Goal: Task Accomplishment & Management: Complete application form

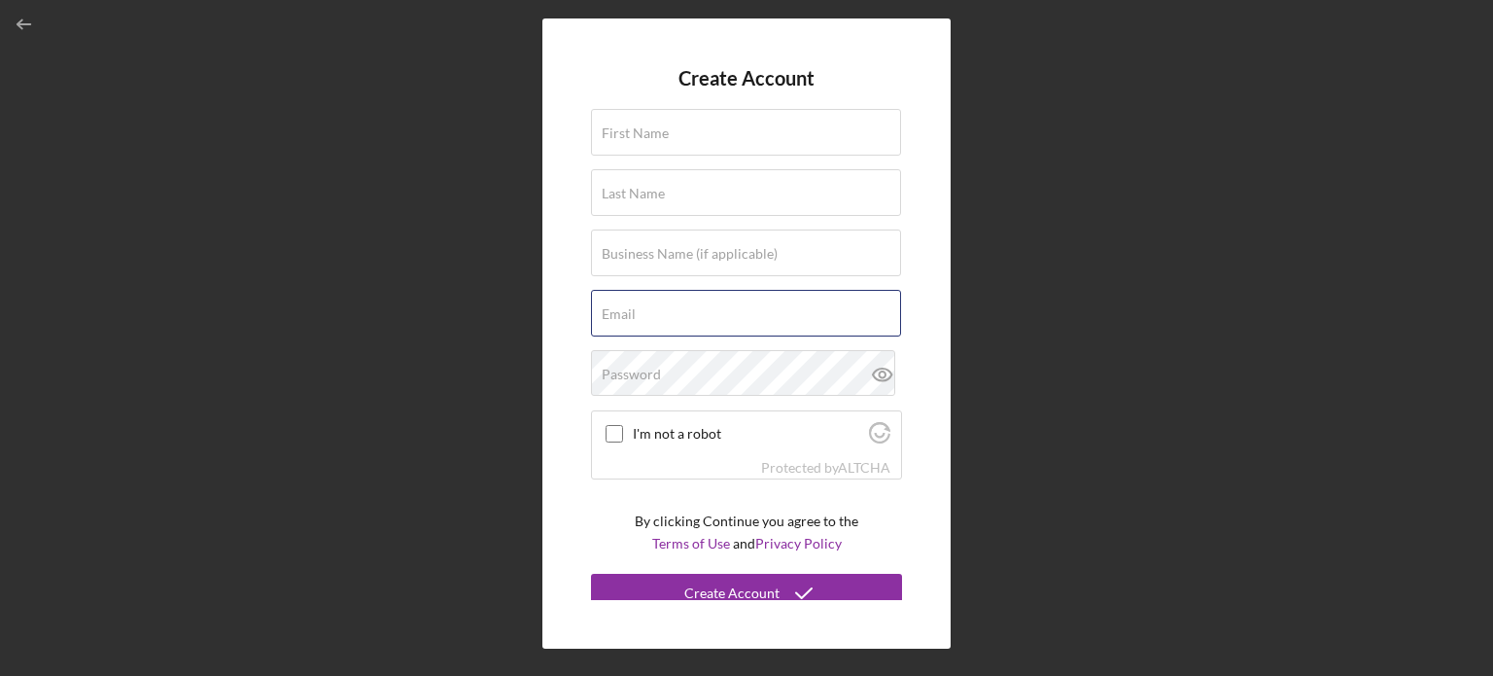
type input "[EMAIL_ADDRESS][DOMAIN_NAME]"
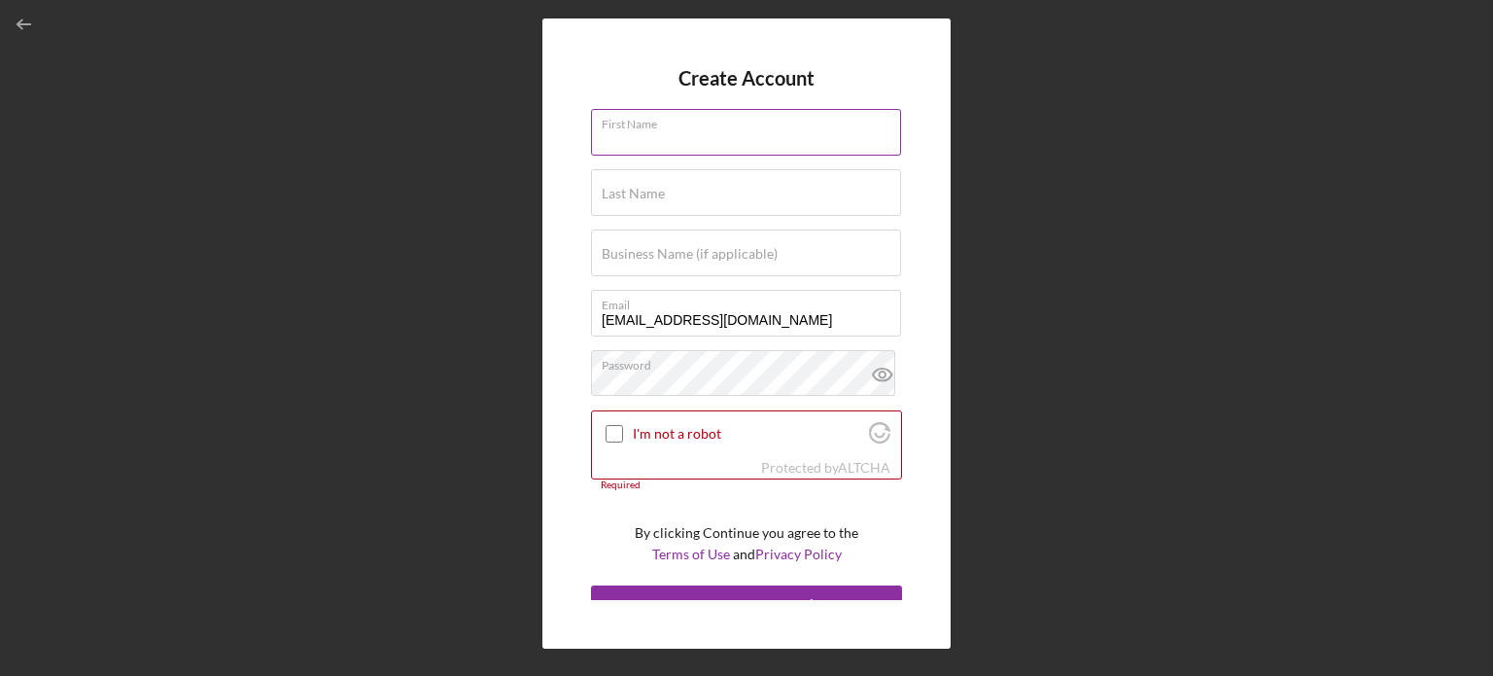
click at [641, 123] on div "First Name Required" at bounding box center [746, 133] width 311 height 49
type input "[PERSON_NAME]"
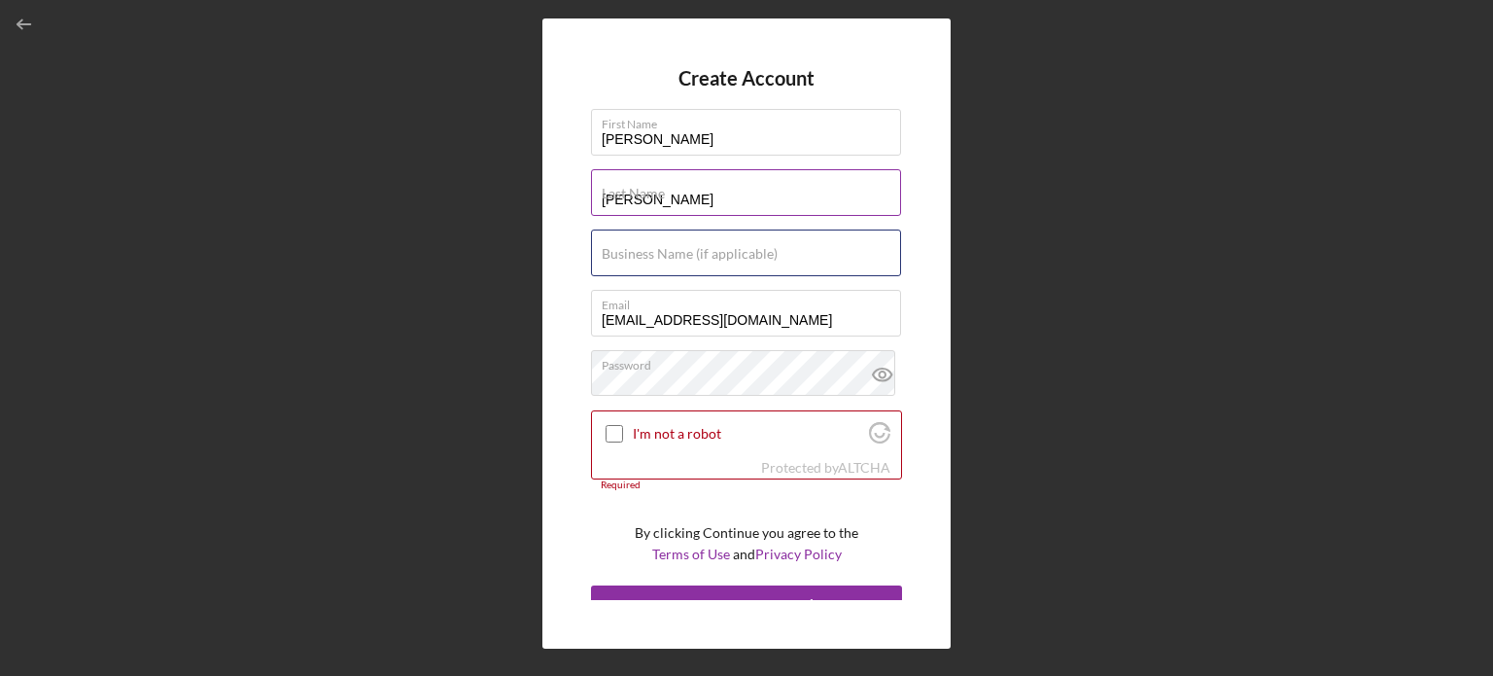
type input "Mad Radish Farm"
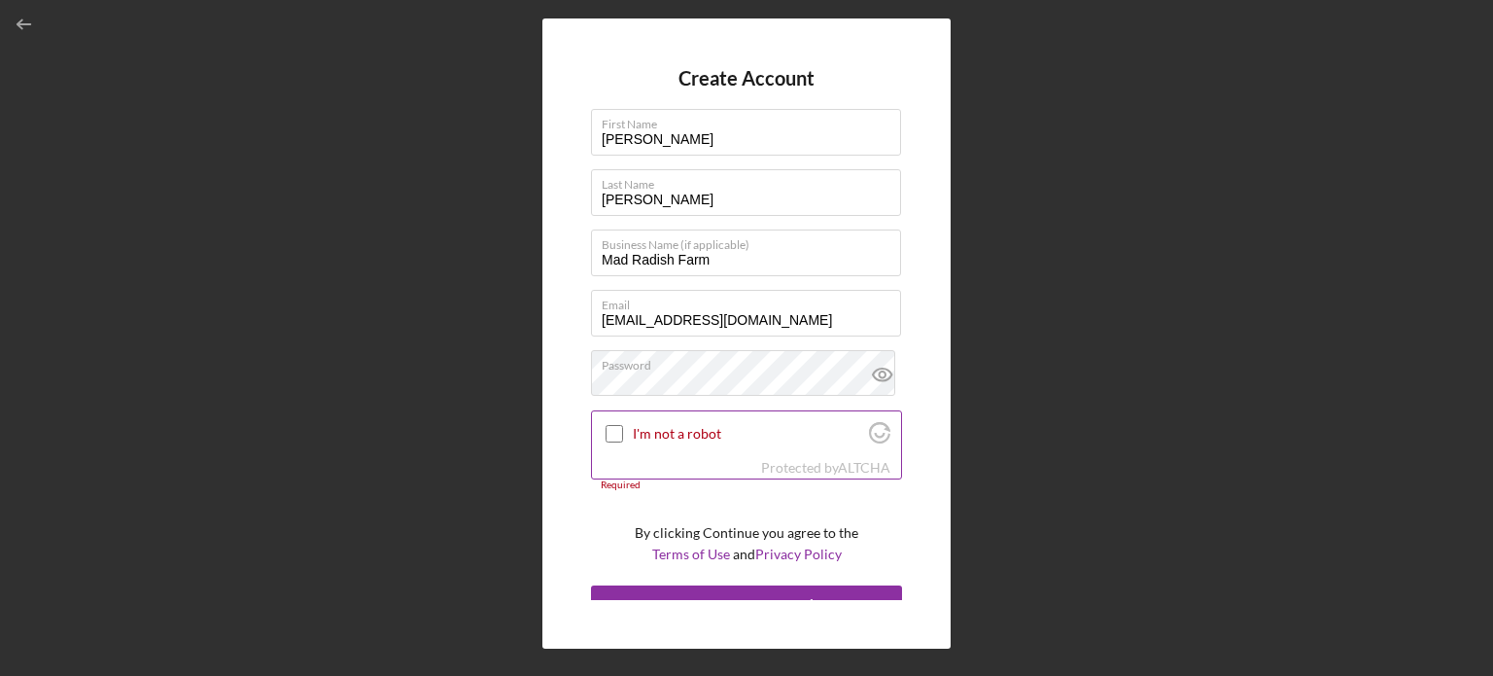
click at [611, 433] on input "I'm not a robot" at bounding box center [615, 434] width 18 height 18
checkbox input "true"
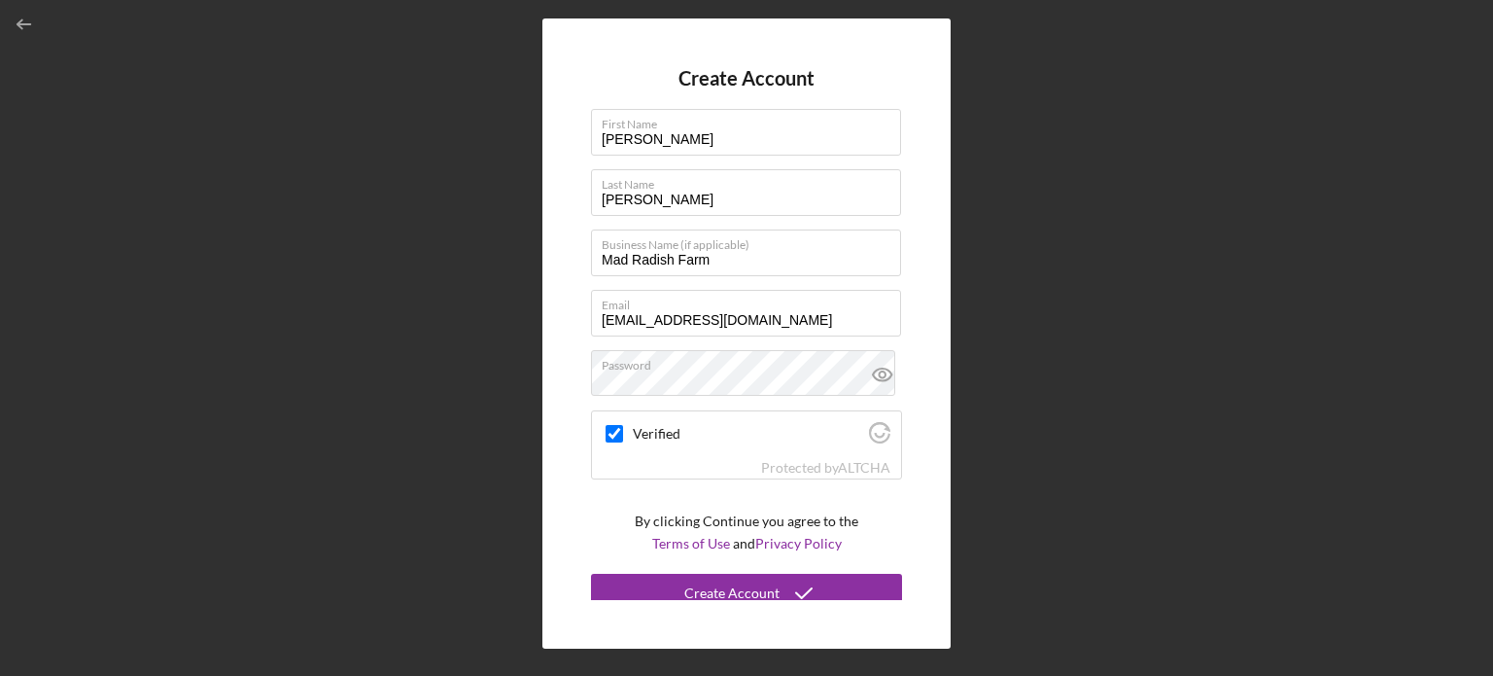
scroll to position [13, 0]
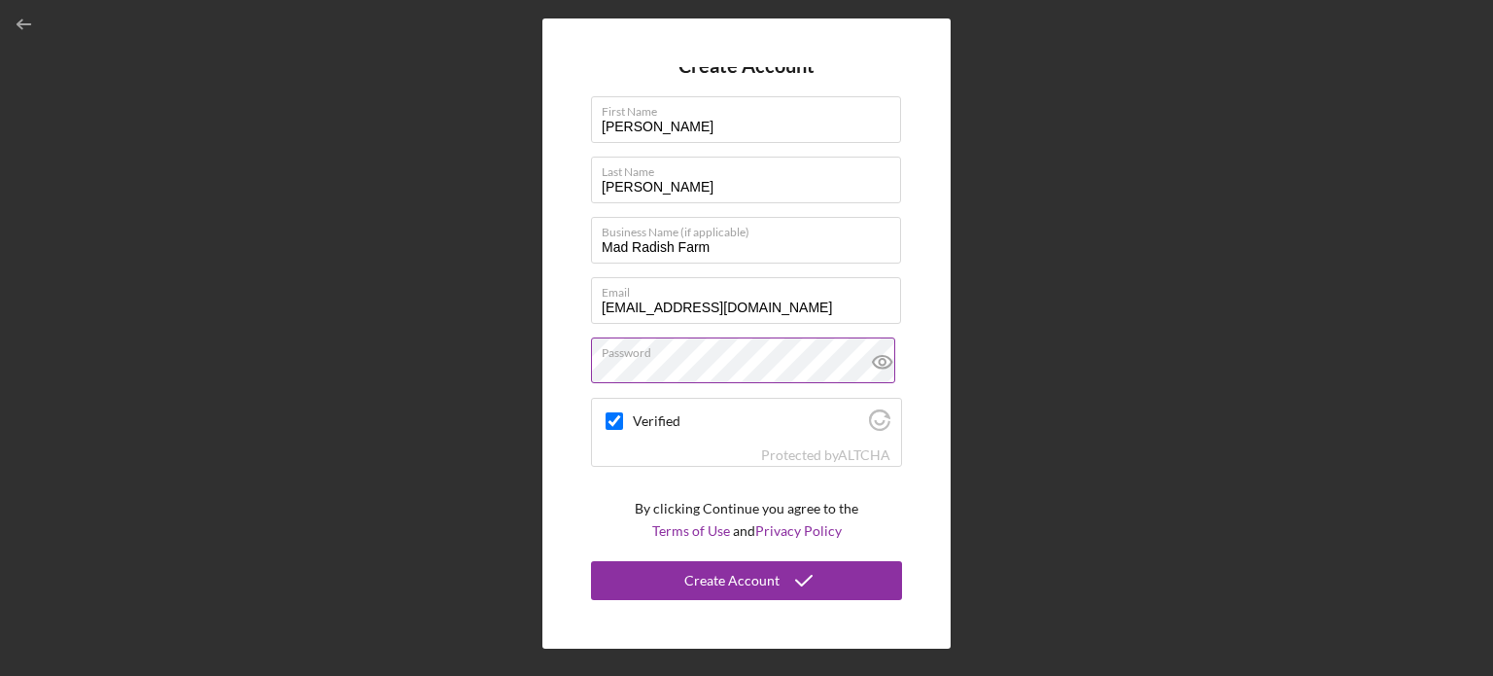
click at [875, 353] on icon at bounding box center [883, 361] width 49 height 49
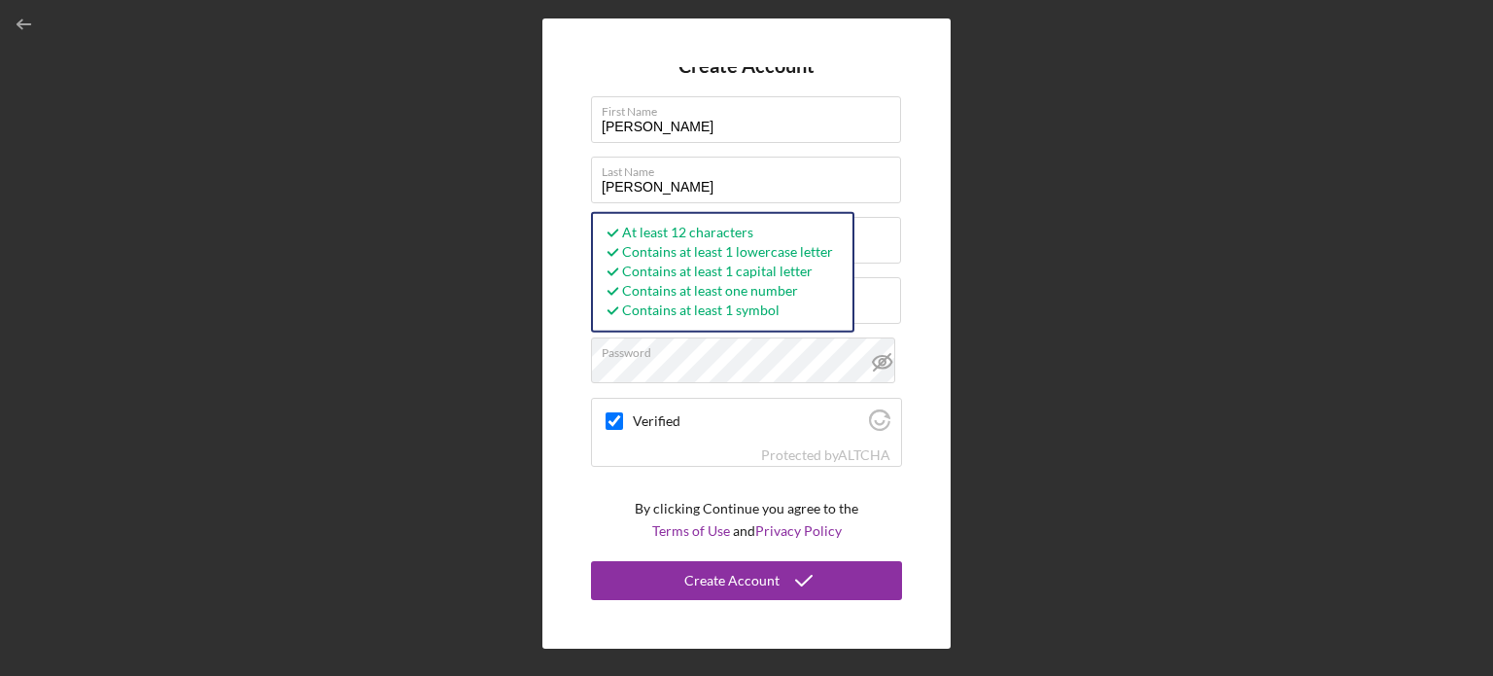
click at [580, 384] on div "Create Account First Name [PERSON_NAME] Last Name [PERSON_NAME] Business Name (…" at bounding box center [747, 333] width 408 height 630
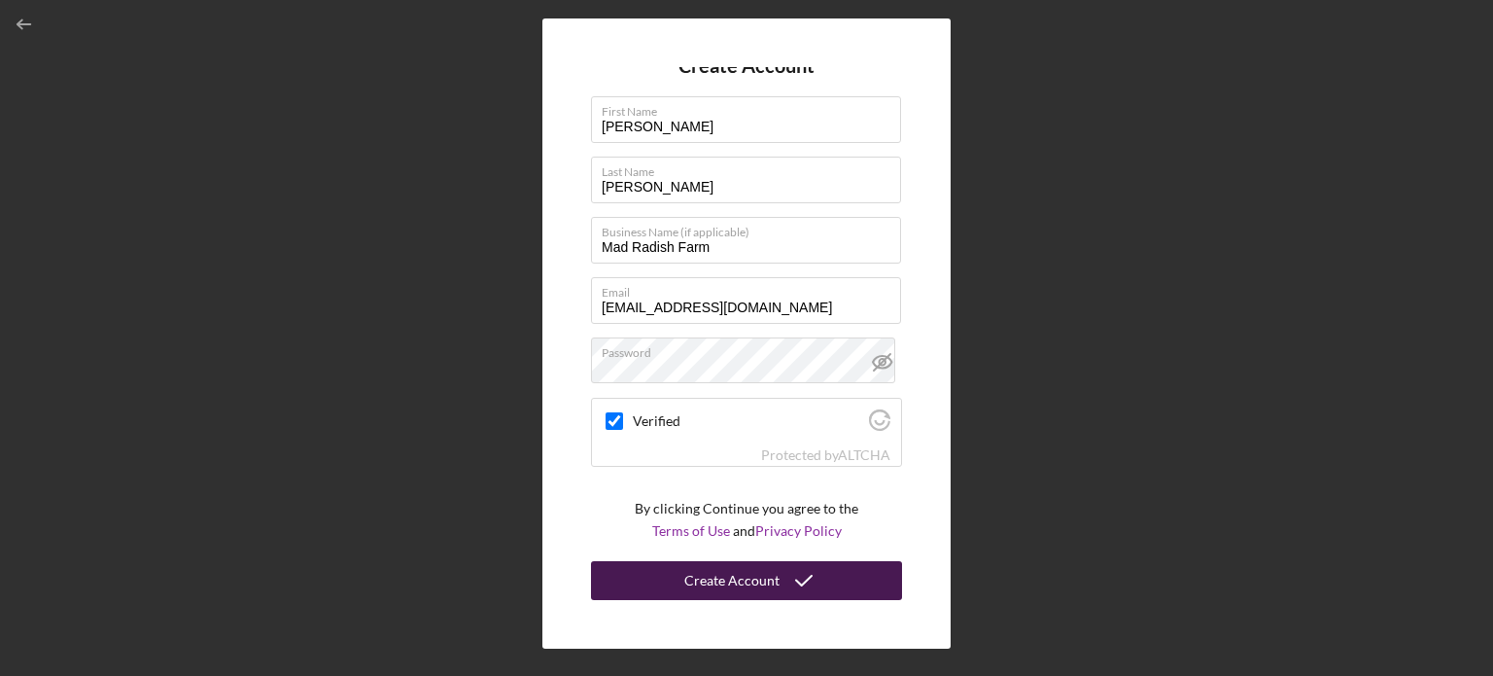
click at [642, 567] on button "Create Account" at bounding box center [746, 580] width 311 height 39
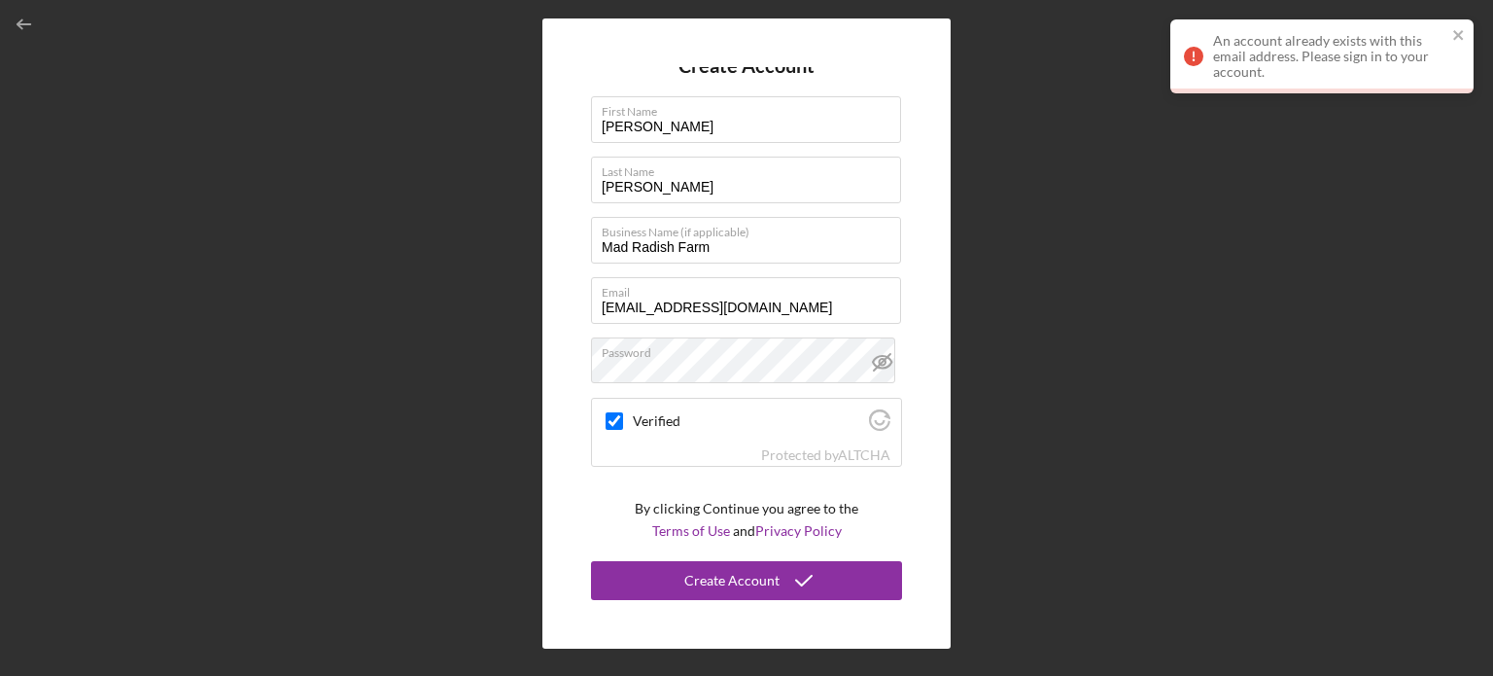
click at [1329, 53] on div "An account already exists with this email address. Please sign in to your accou…" at bounding box center [1329, 56] width 233 height 47
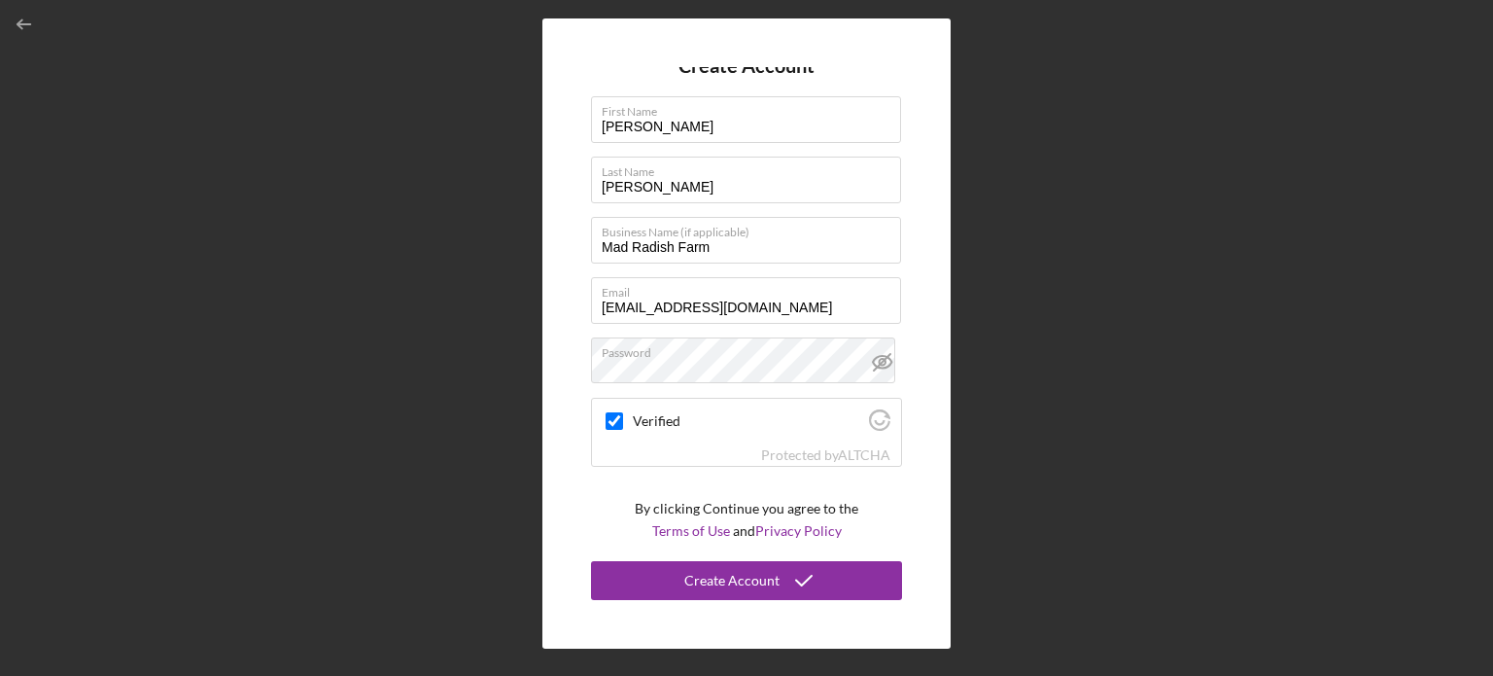
click at [1036, 322] on div "Create Account First Name [PERSON_NAME] Last Name [PERSON_NAME] Business Name (…" at bounding box center [747, 333] width 1474 height 666
click at [16, 15] on icon "button" at bounding box center [25, 25] width 44 height 44
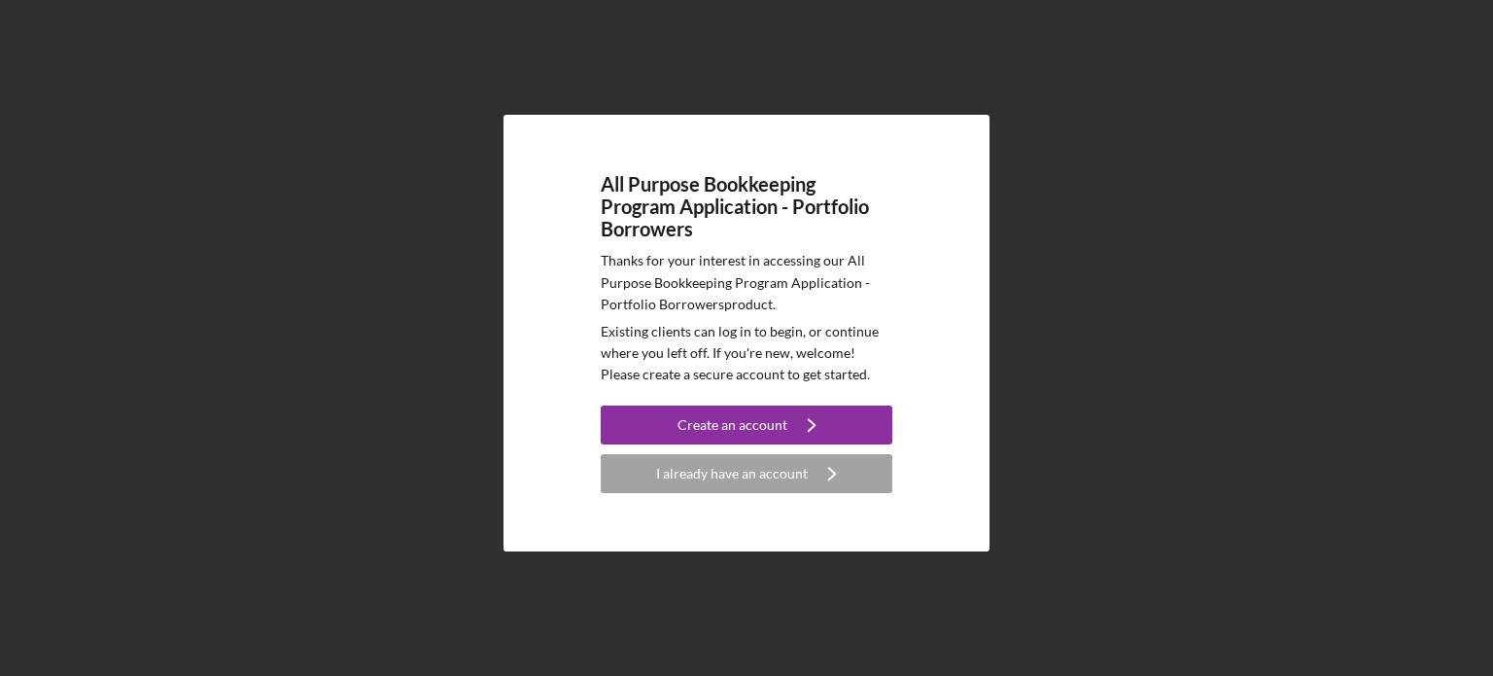
click at [895, 208] on div "All Purpose Bookkeeping Program Application - Portfolio Borrowers Thanks for yo…" at bounding box center [747, 333] width 486 height 436
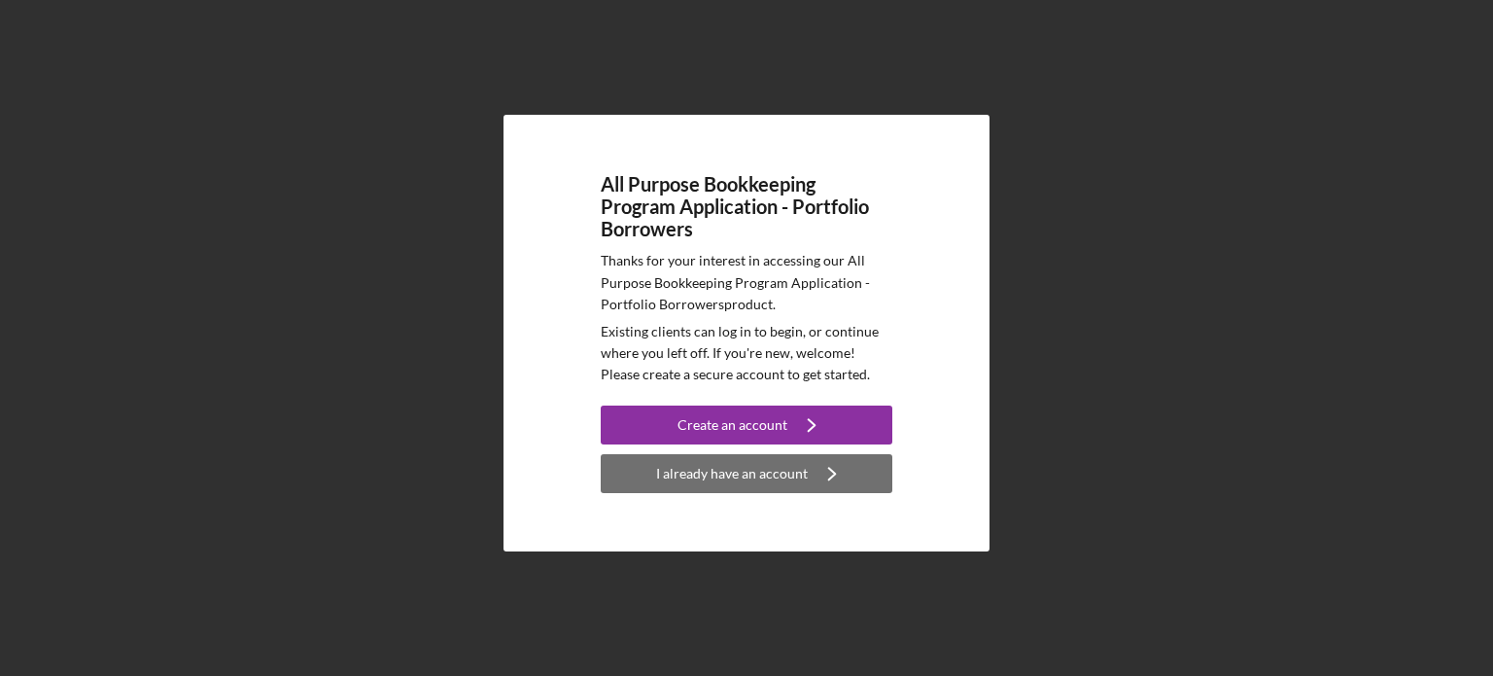
click at [800, 490] on div "I already have an account" at bounding box center [732, 473] width 152 height 39
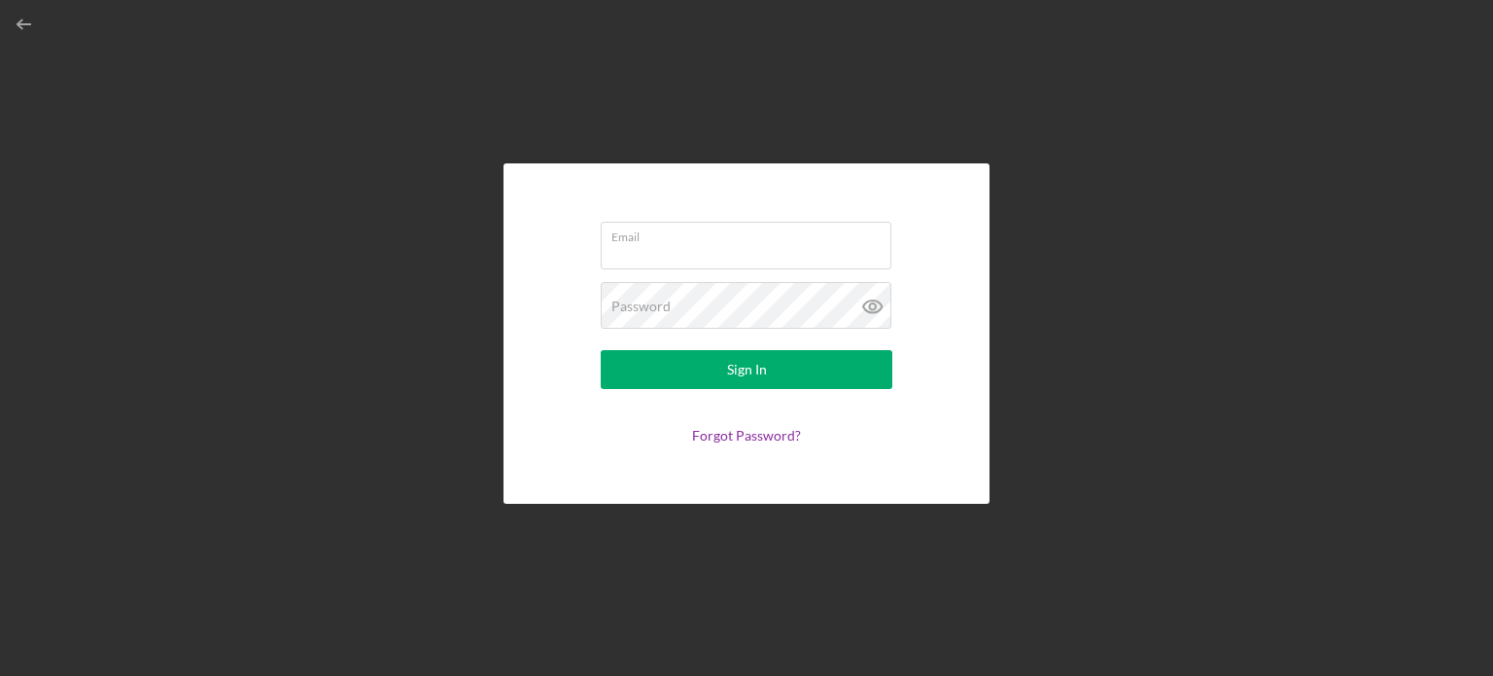
type input "[EMAIL_ADDRESS][DOMAIN_NAME]"
click at [861, 302] on icon at bounding box center [873, 306] width 49 height 49
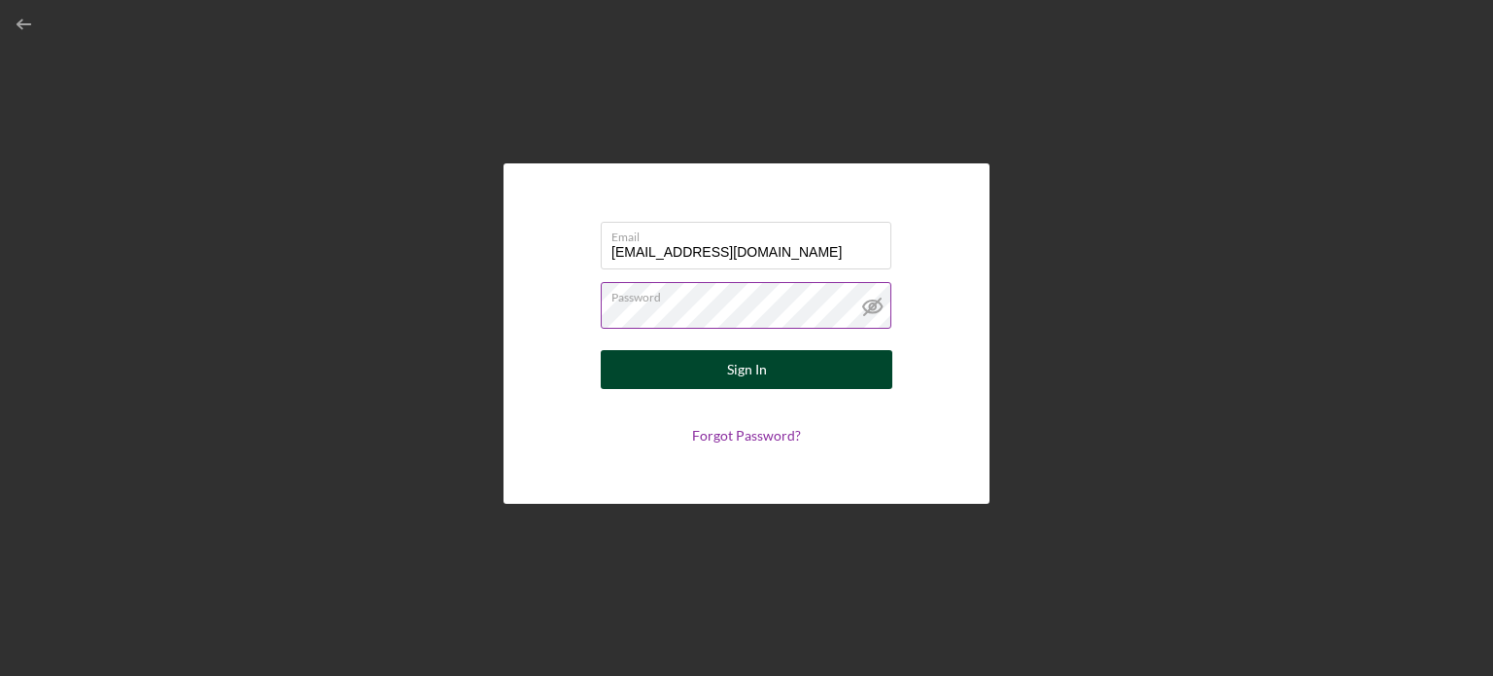
click at [835, 362] on button "Sign In" at bounding box center [747, 369] width 292 height 39
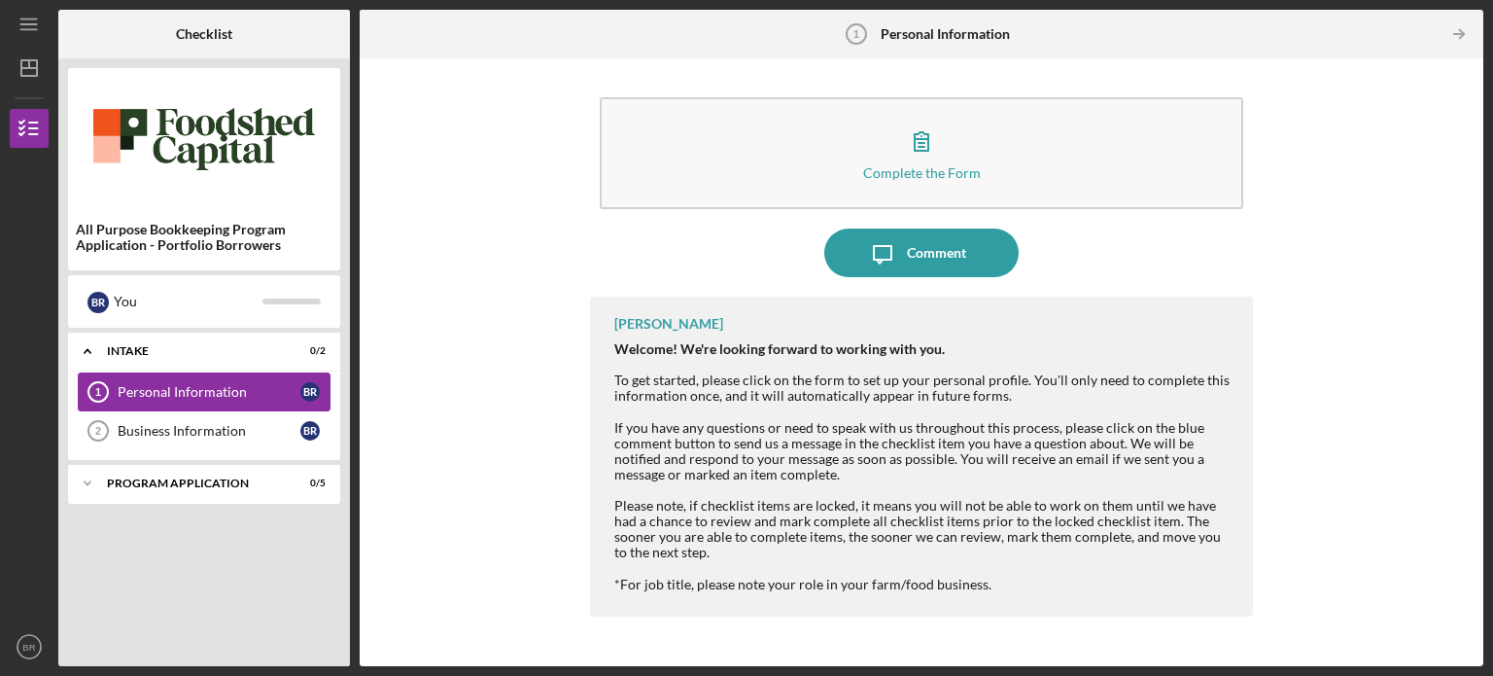
click at [240, 388] on div "Personal Information" at bounding box center [209, 392] width 183 height 16
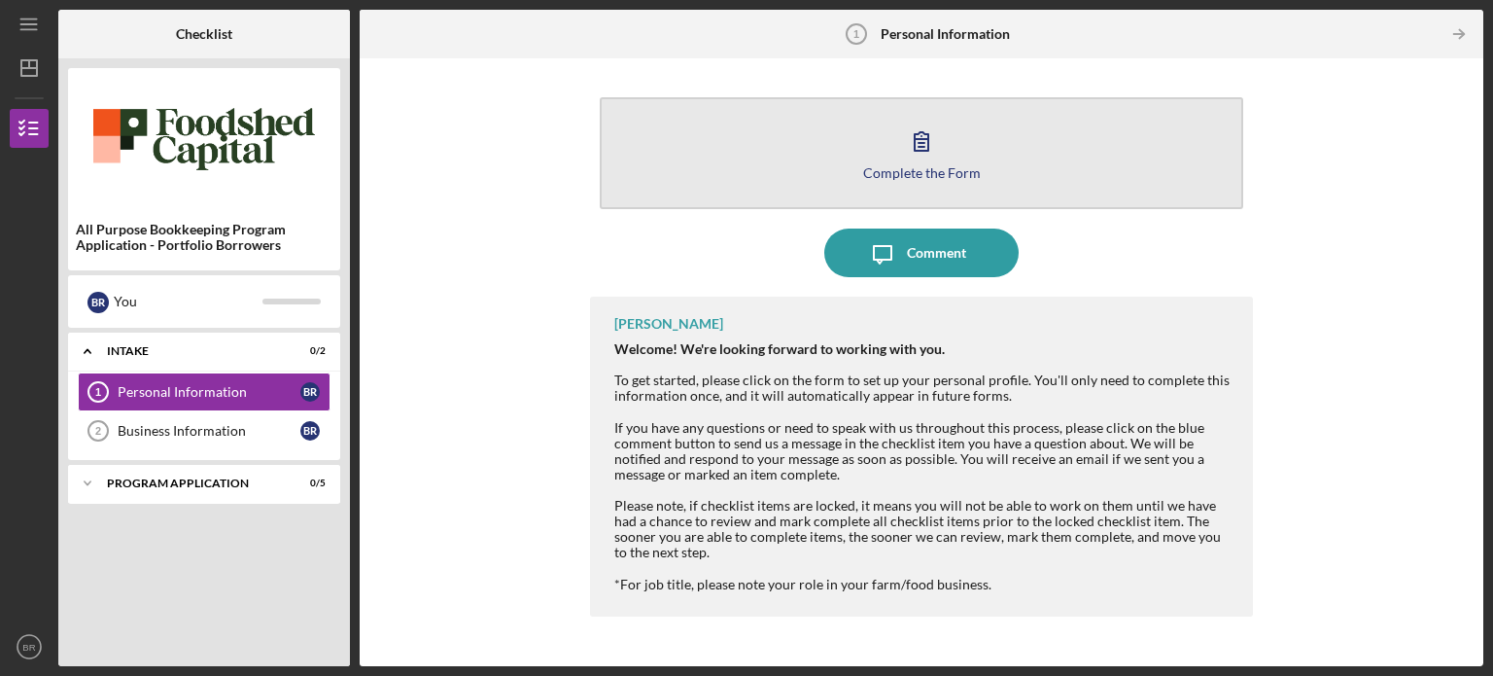
click at [942, 146] on icon "button" at bounding box center [921, 141] width 49 height 49
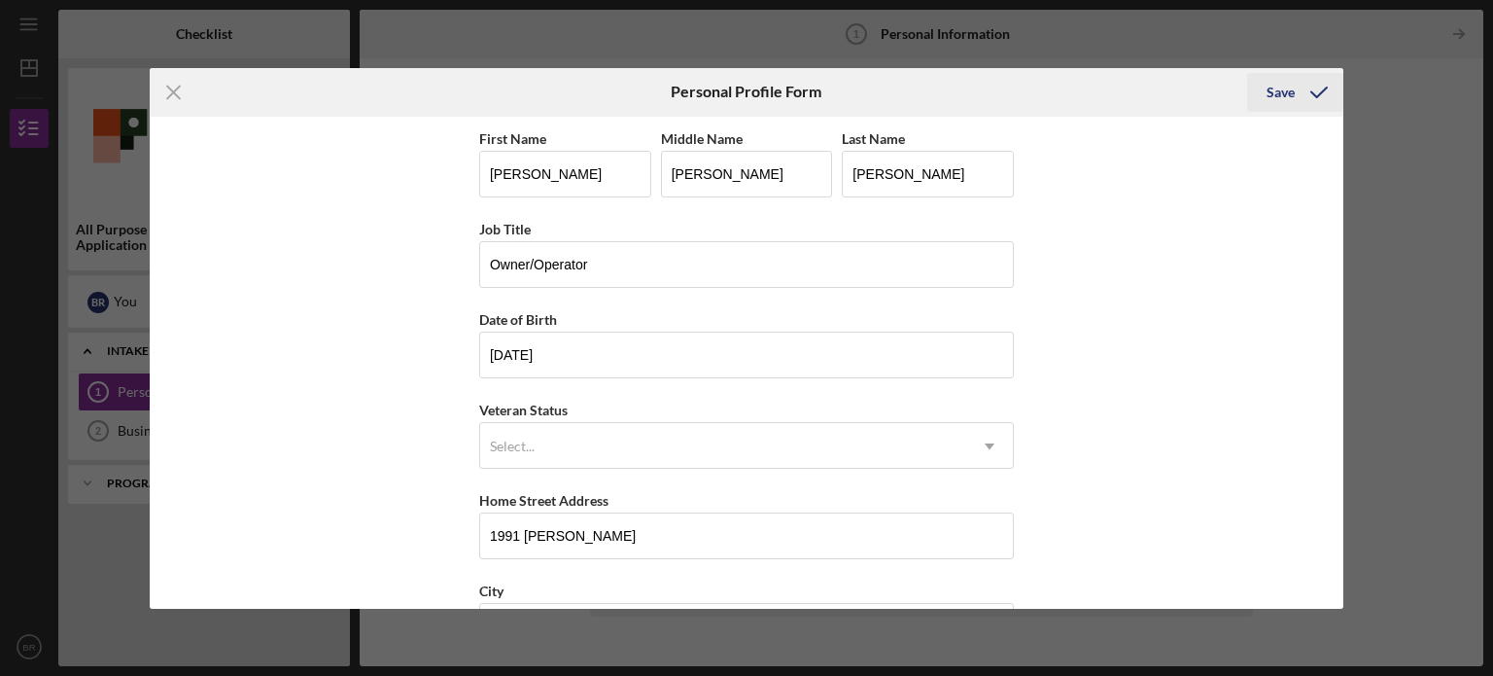
click at [1295, 85] on icon "submit" at bounding box center [1319, 92] width 49 height 49
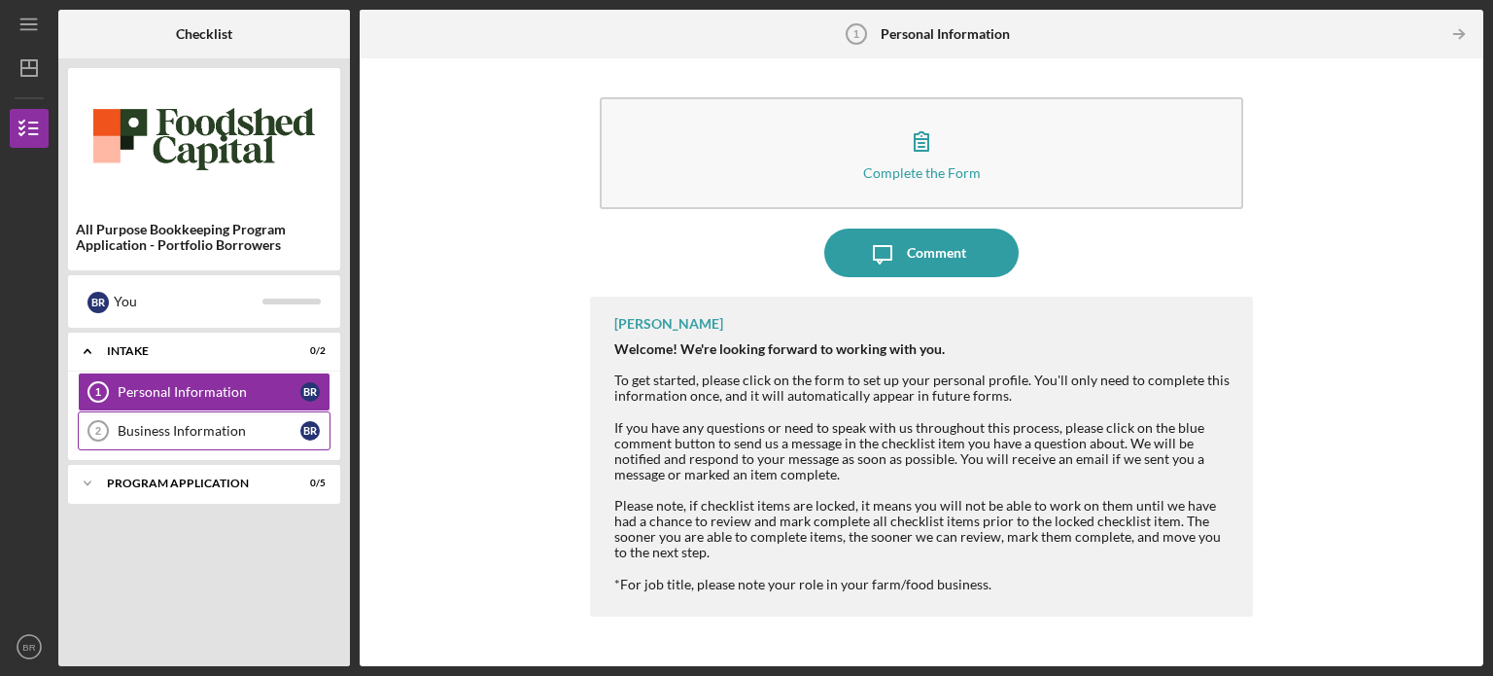
click at [137, 446] on link "Business Information 2 Business Information B R" at bounding box center [204, 430] width 253 height 39
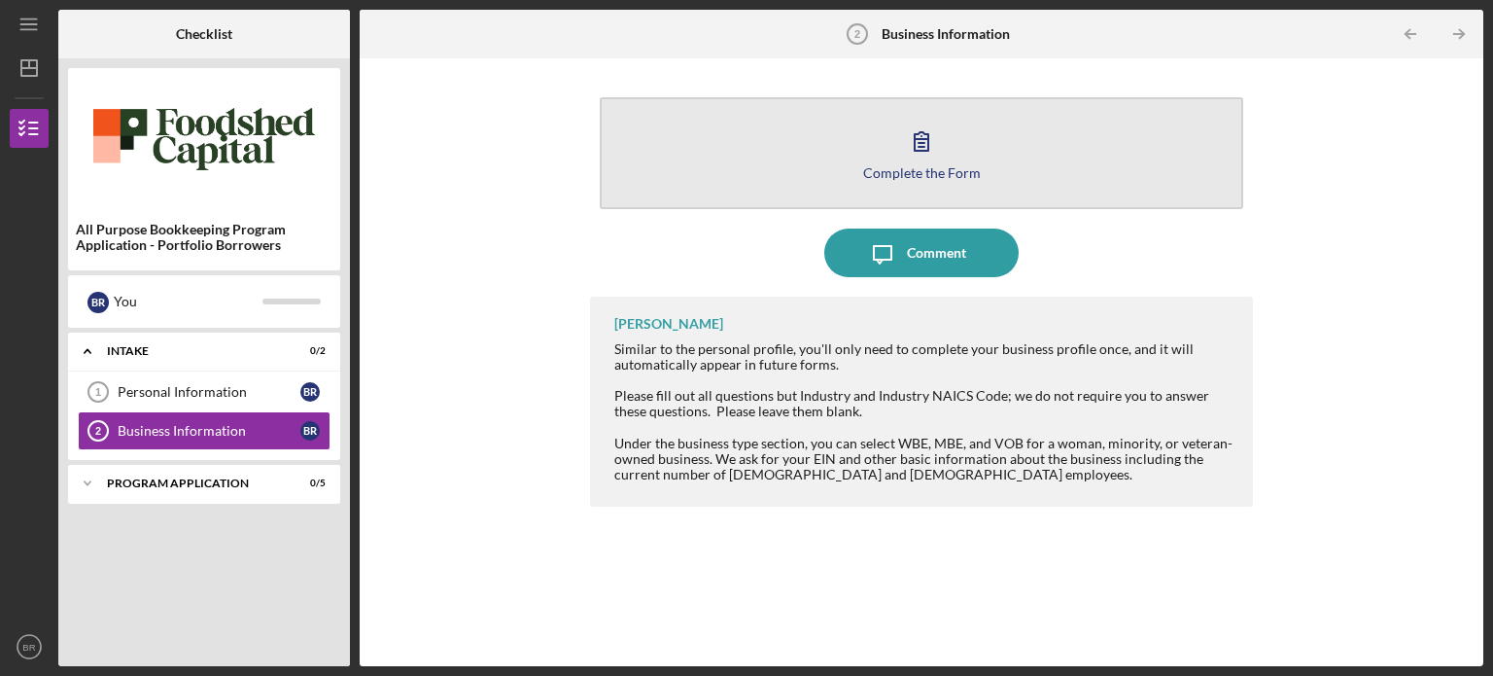
click at [893, 179] on button "Complete the Form Form" at bounding box center [922, 153] width 644 height 112
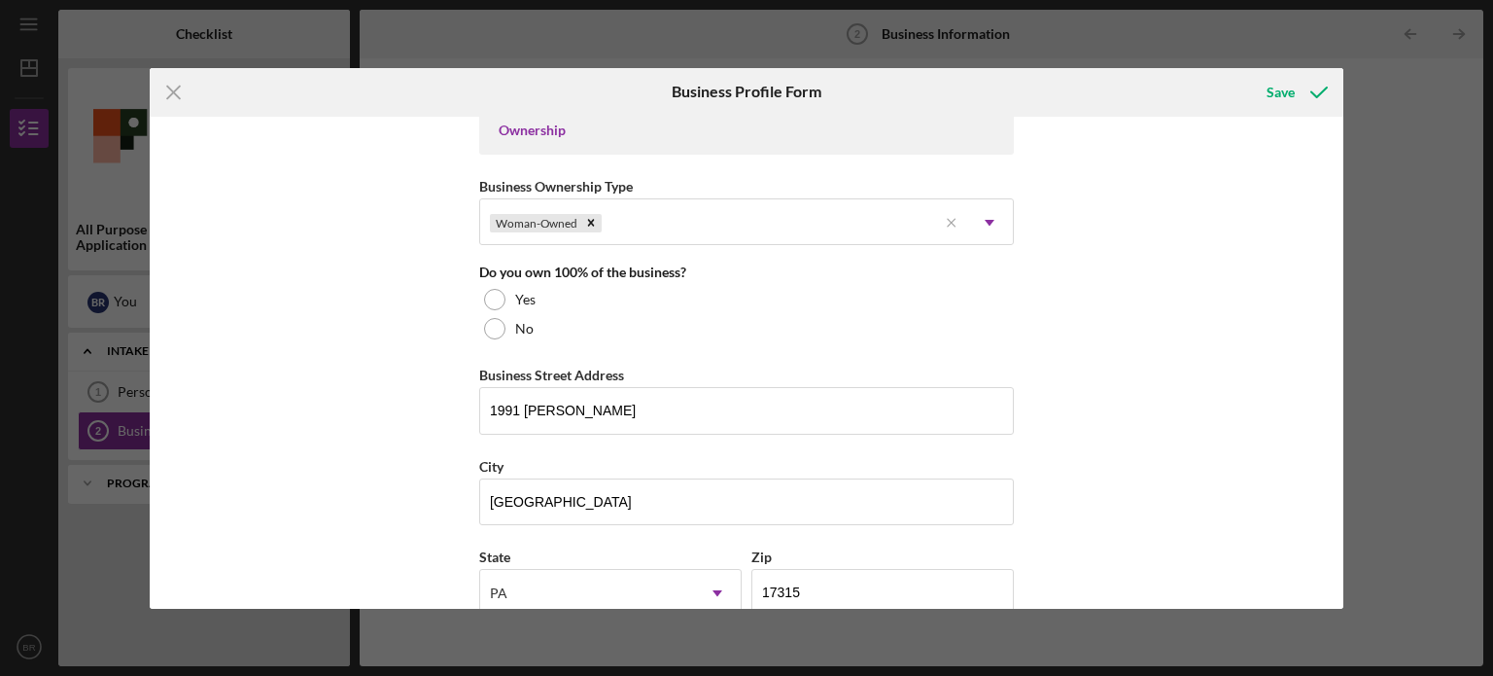
scroll to position [922, 0]
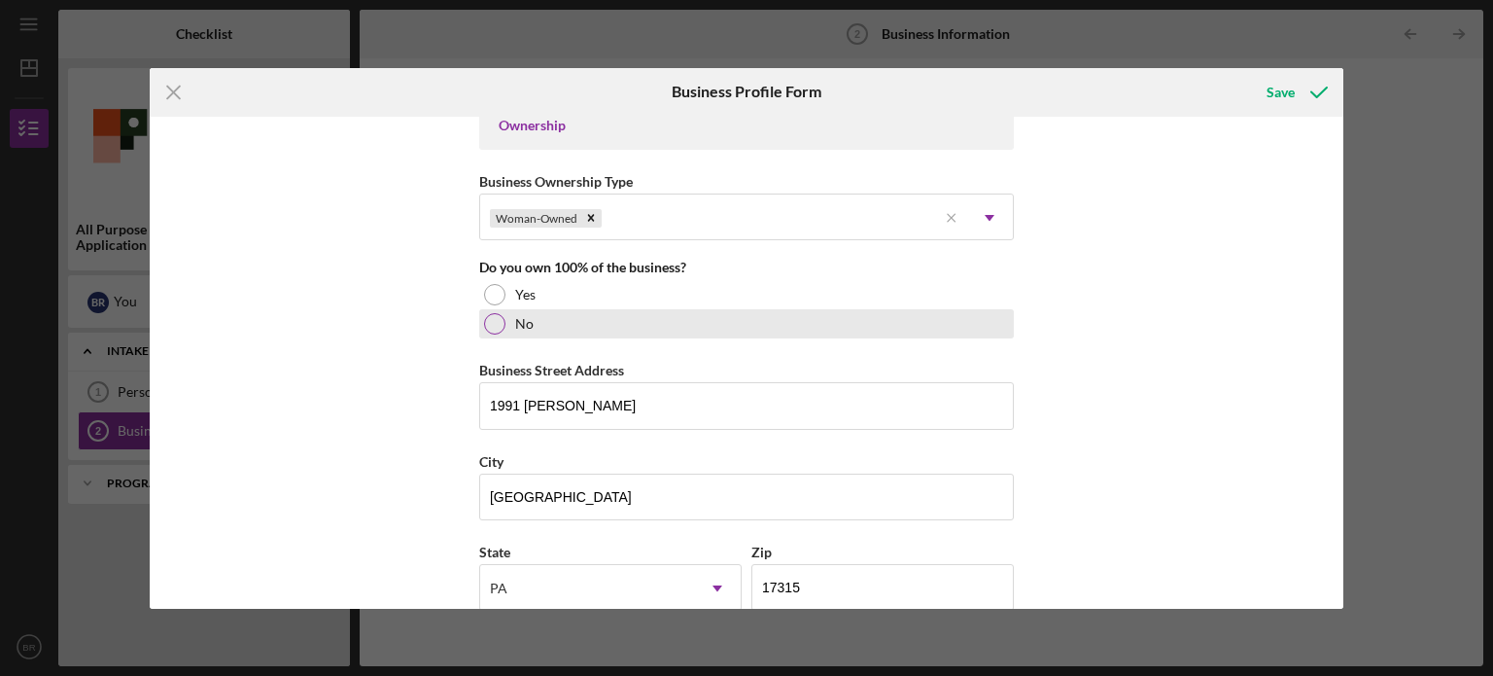
click at [500, 312] on div "No" at bounding box center [746, 323] width 535 height 29
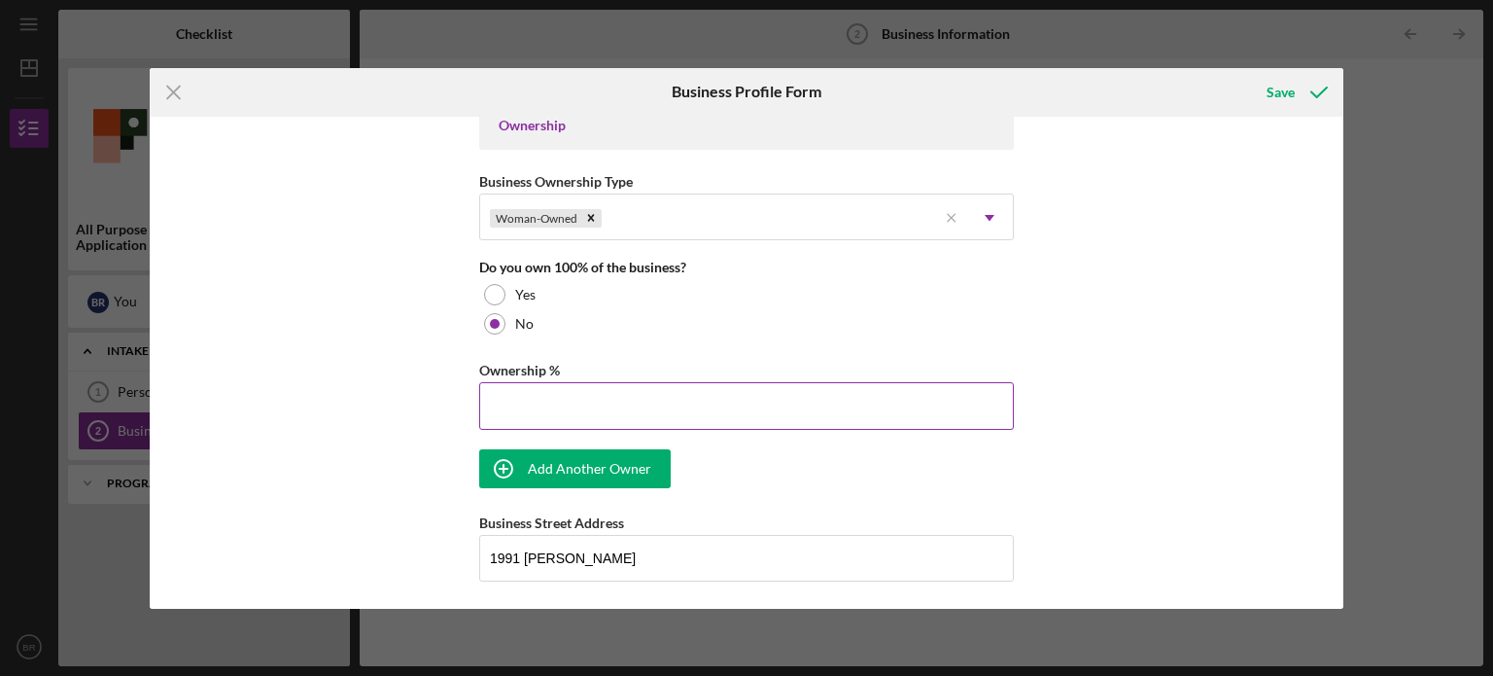
click at [535, 412] on input "Ownership %" at bounding box center [746, 405] width 535 height 47
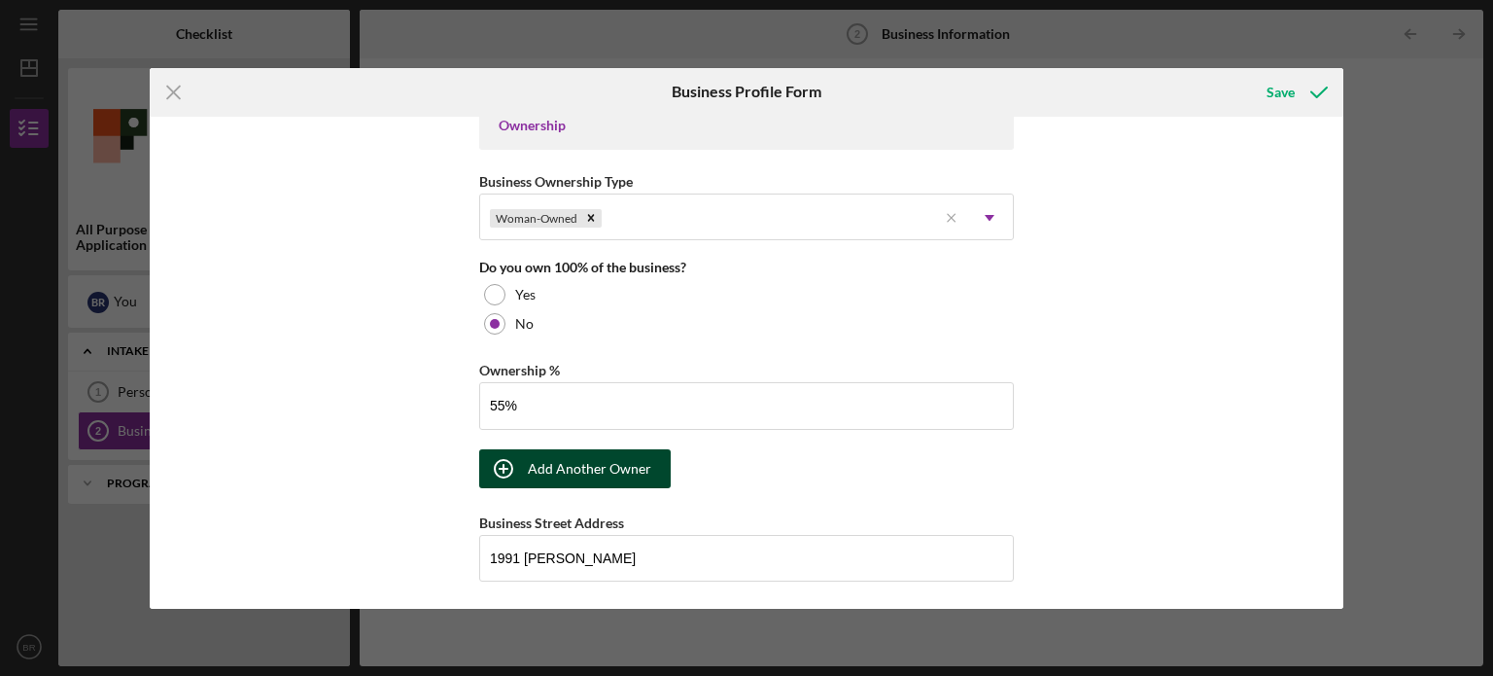
type input "55.00%"
click at [537, 469] on div "Add Another Owner" at bounding box center [589, 468] width 123 height 39
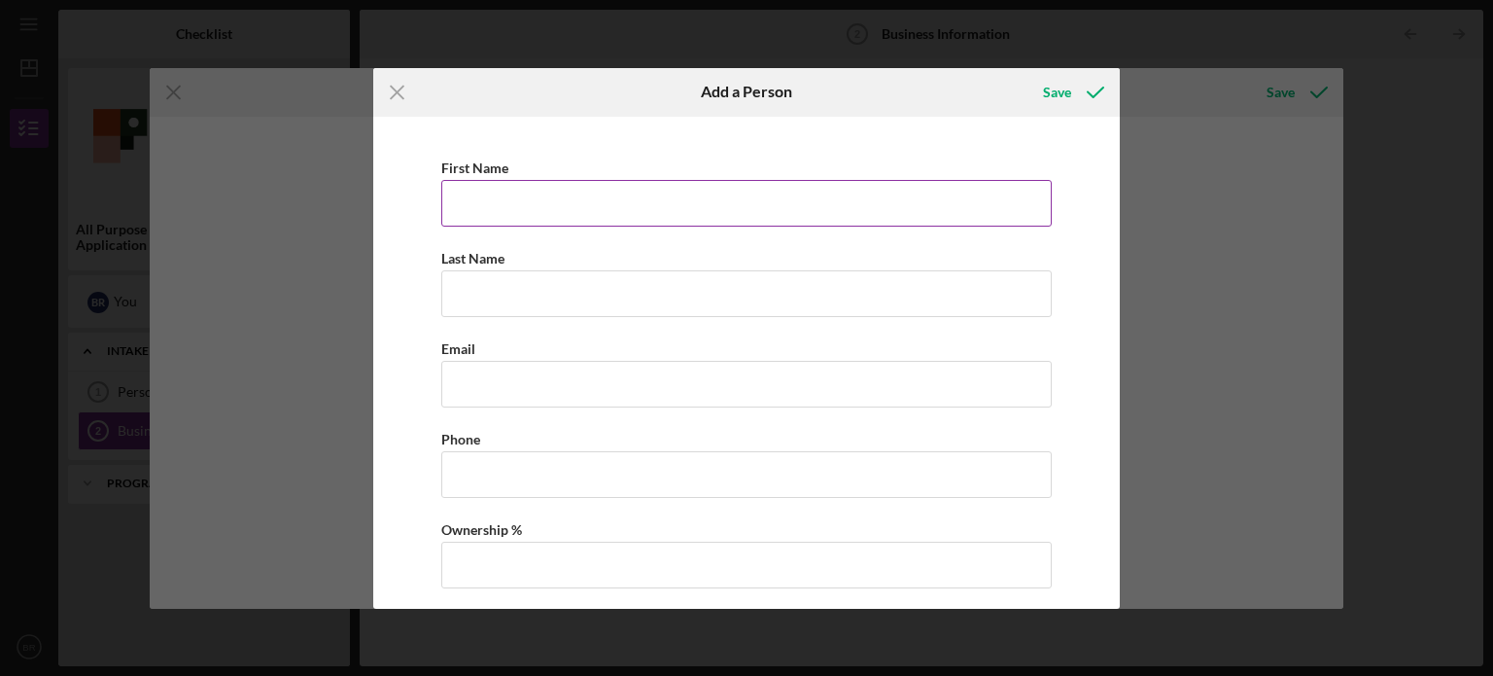
click at [523, 174] on div "First Name" at bounding box center [746, 168] width 611 height 24
click at [525, 197] on input "First Name" at bounding box center [746, 203] width 611 height 47
type input "[PERSON_NAME]"
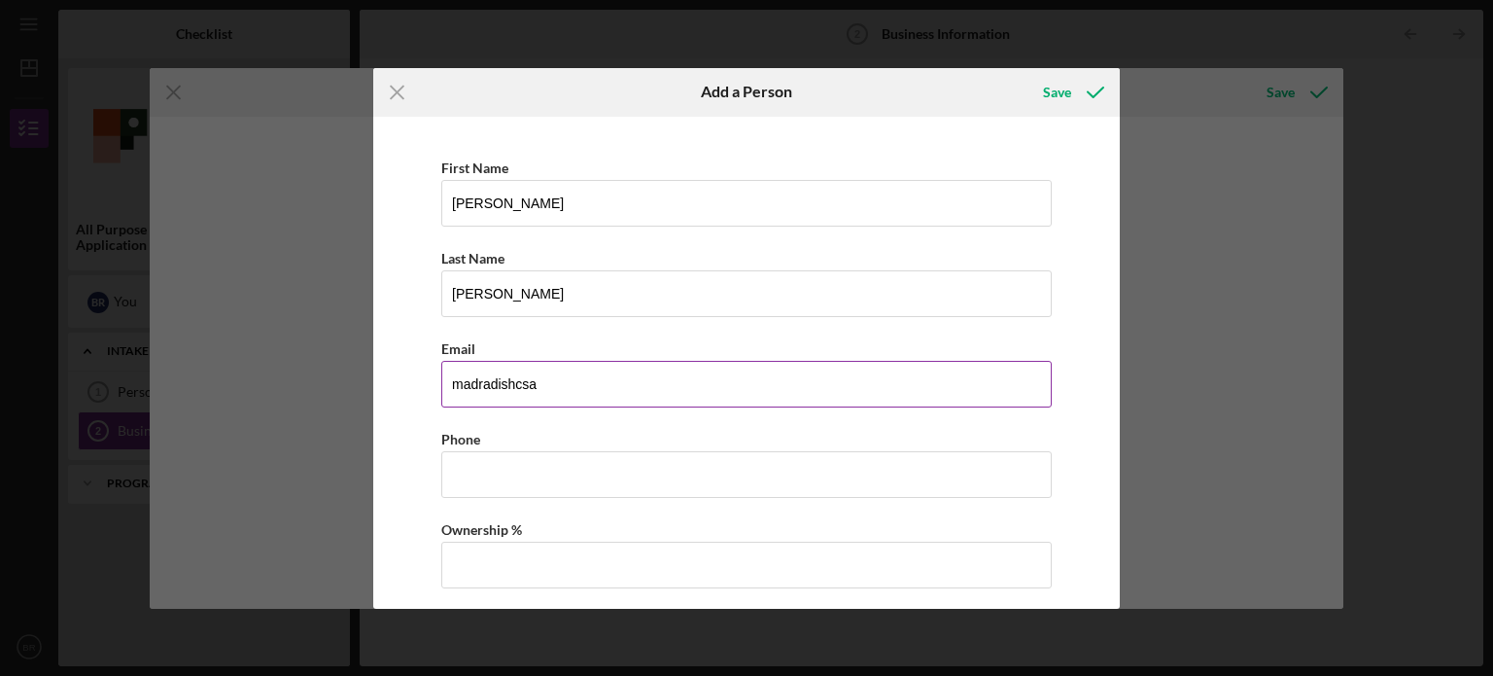
type input "[EMAIL_ADDRESS][DOMAIN_NAME]"
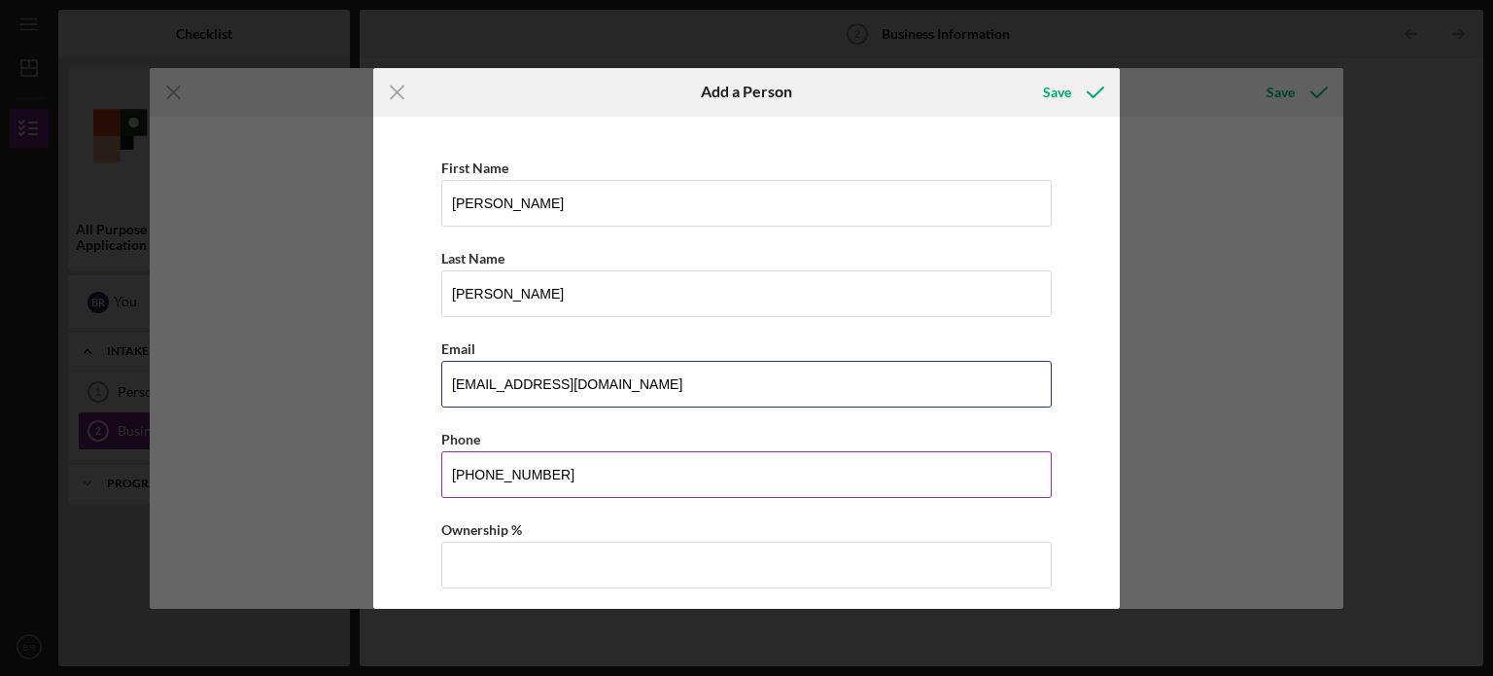
scroll to position [35, 0]
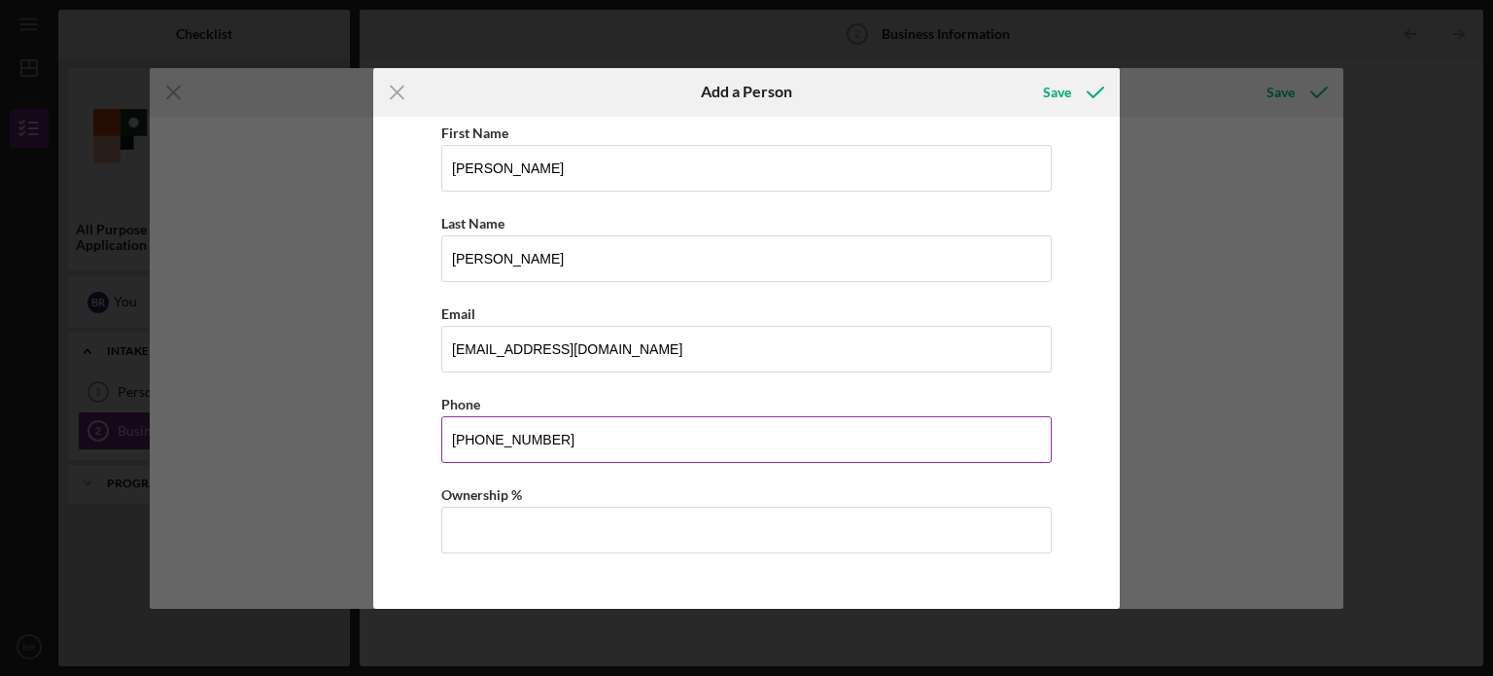
click at [629, 454] on input "[PHONE_NUMBER]" at bounding box center [746, 439] width 611 height 47
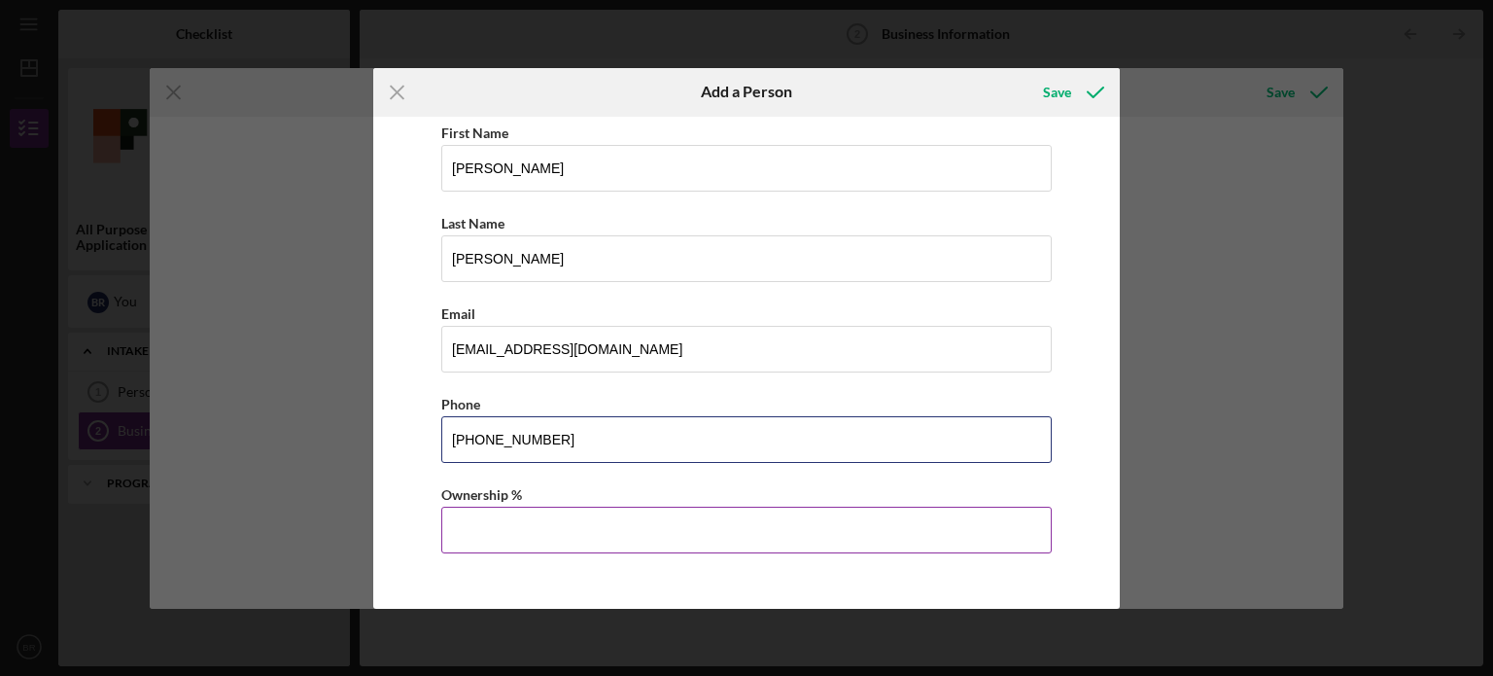
type input "[PHONE_NUMBER]"
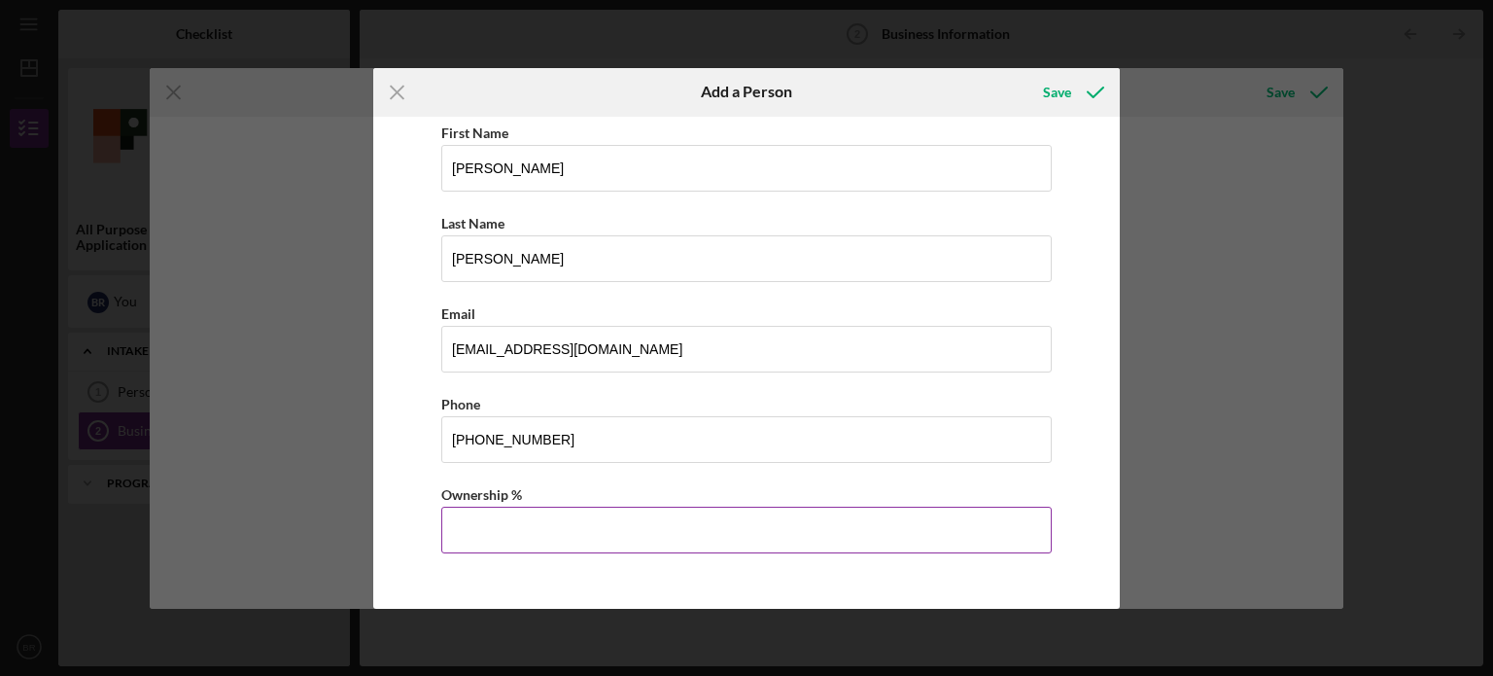
click at [612, 516] on input "Ownership %" at bounding box center [746, 530] width 611 height 47
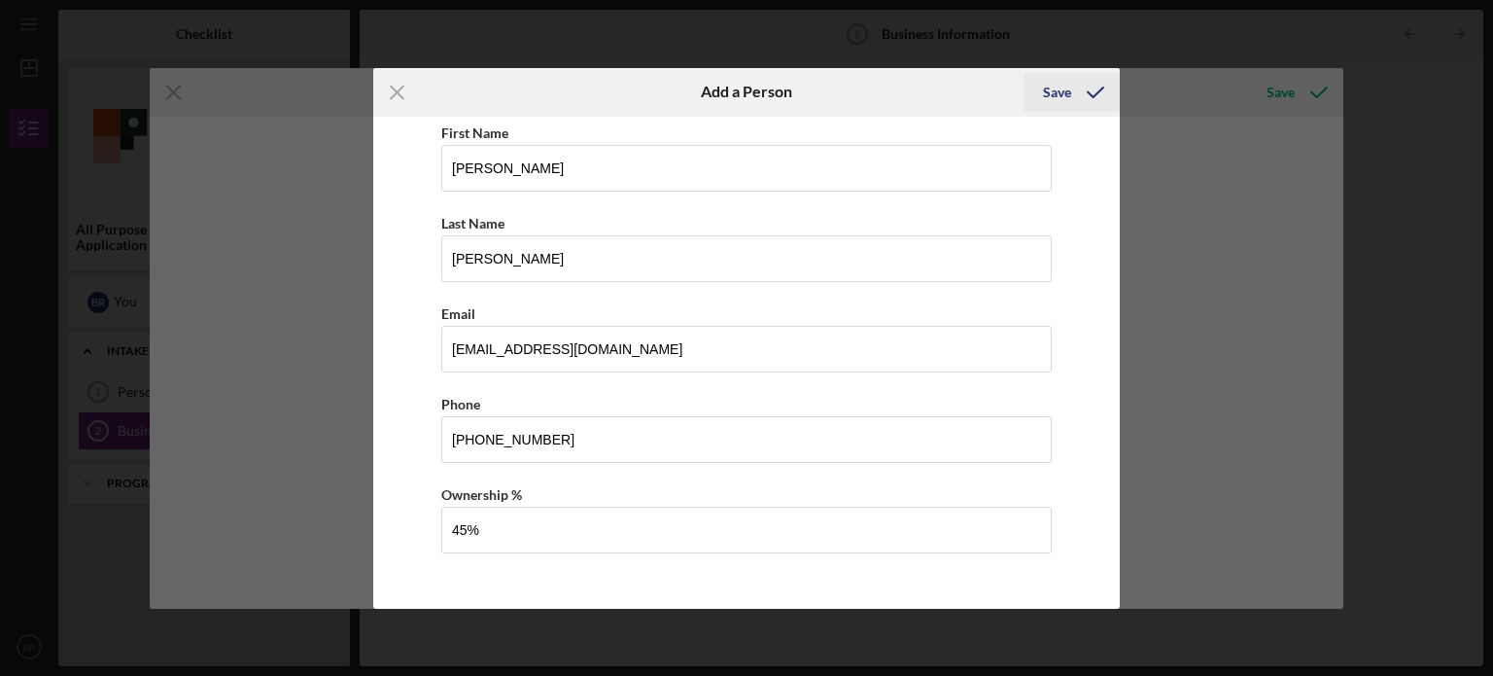
type input "45.00%"
click at [1054, 99] on div "Save" at bounding box center [1057, 92] width 28 height 39
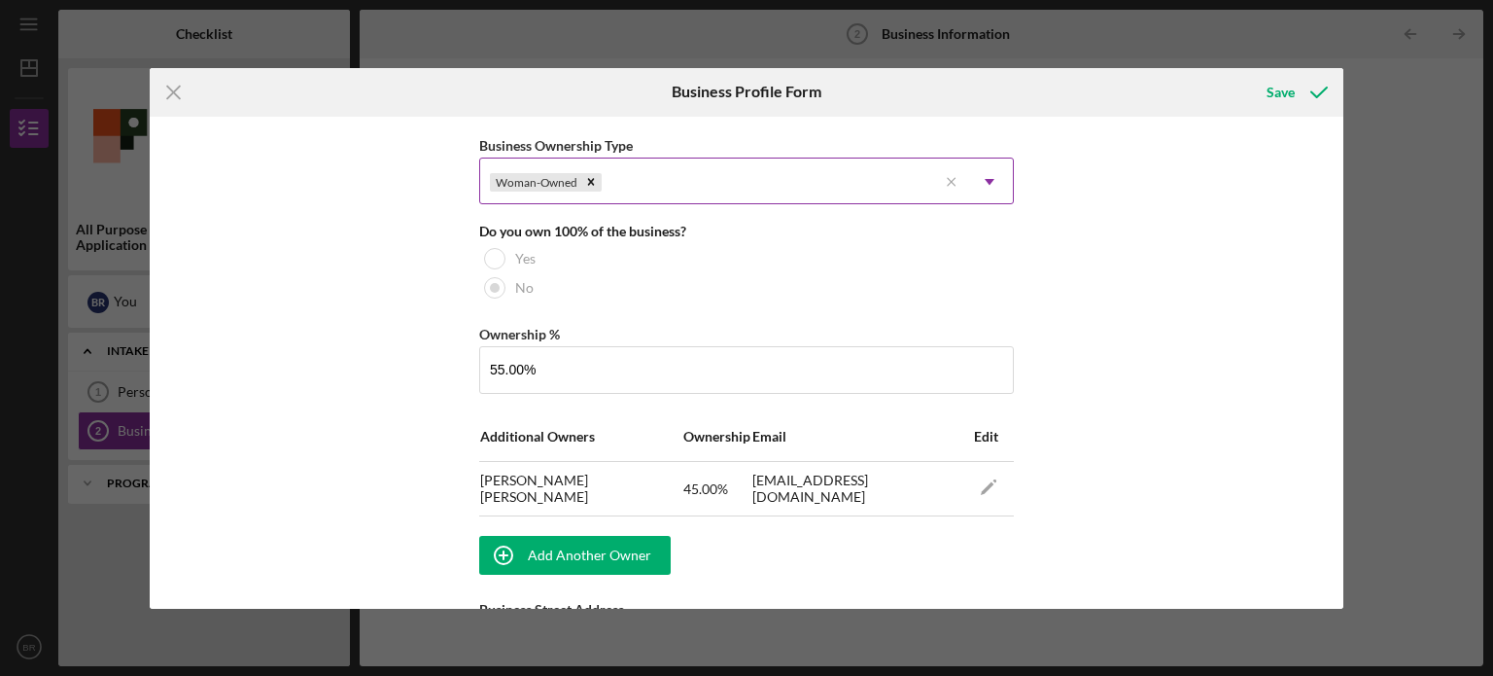
scroll to position [859, 0]
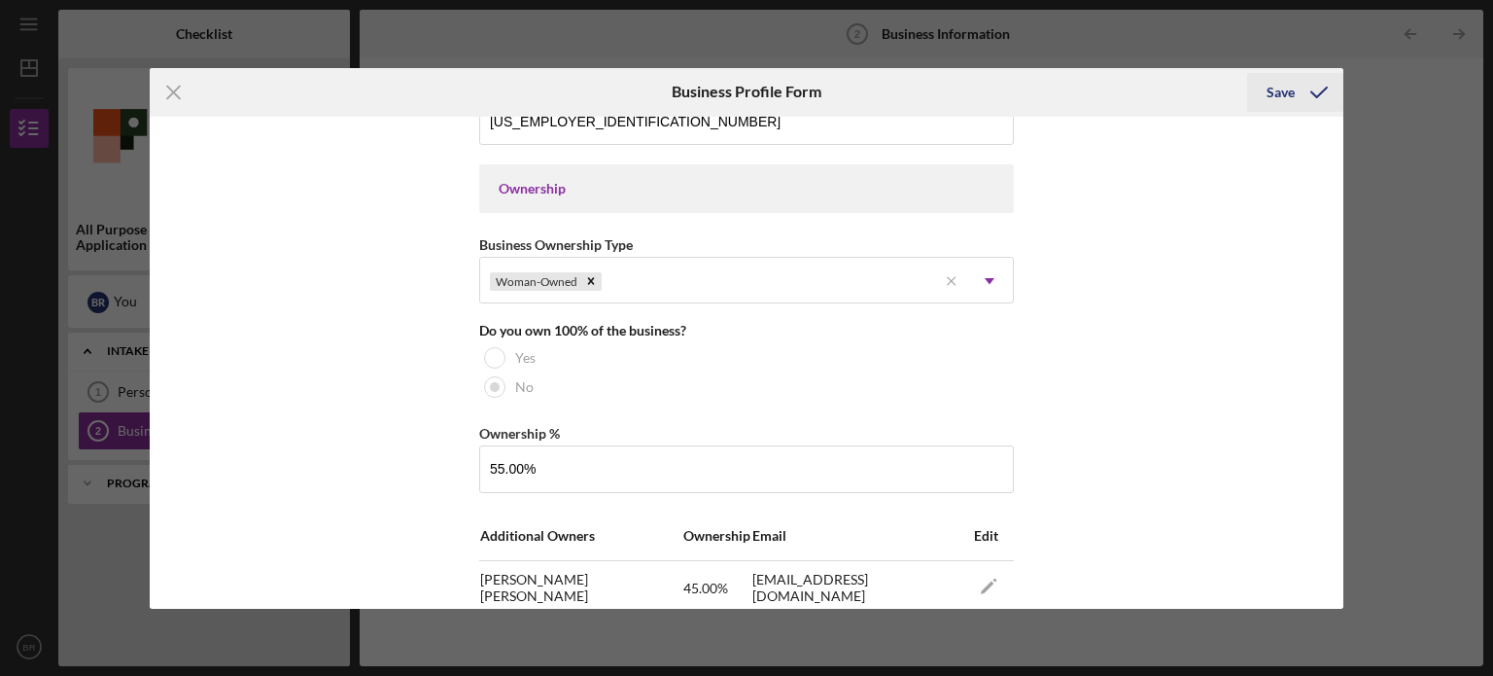
click at [1274, 82] on div "Save" at bounding box center [1281, 92] width 28 height 39
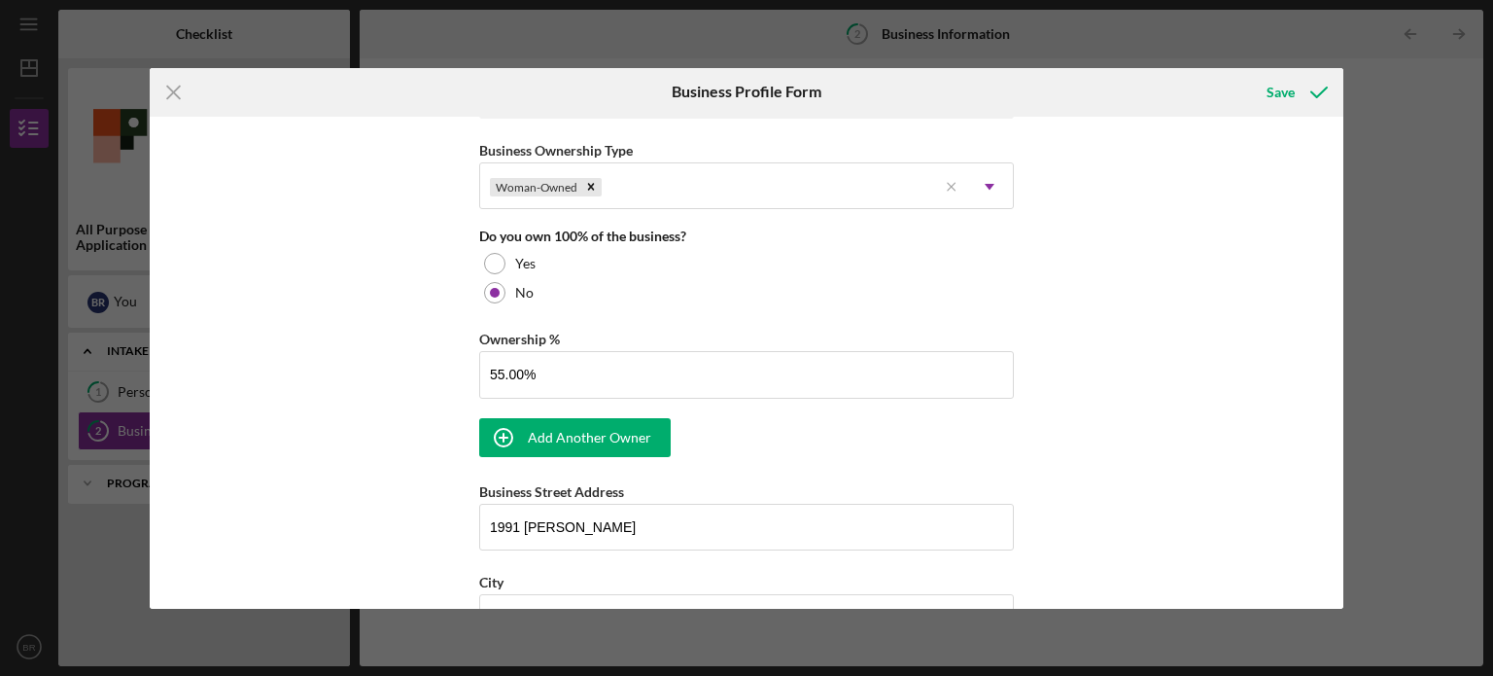
scroll to position [956, 0]
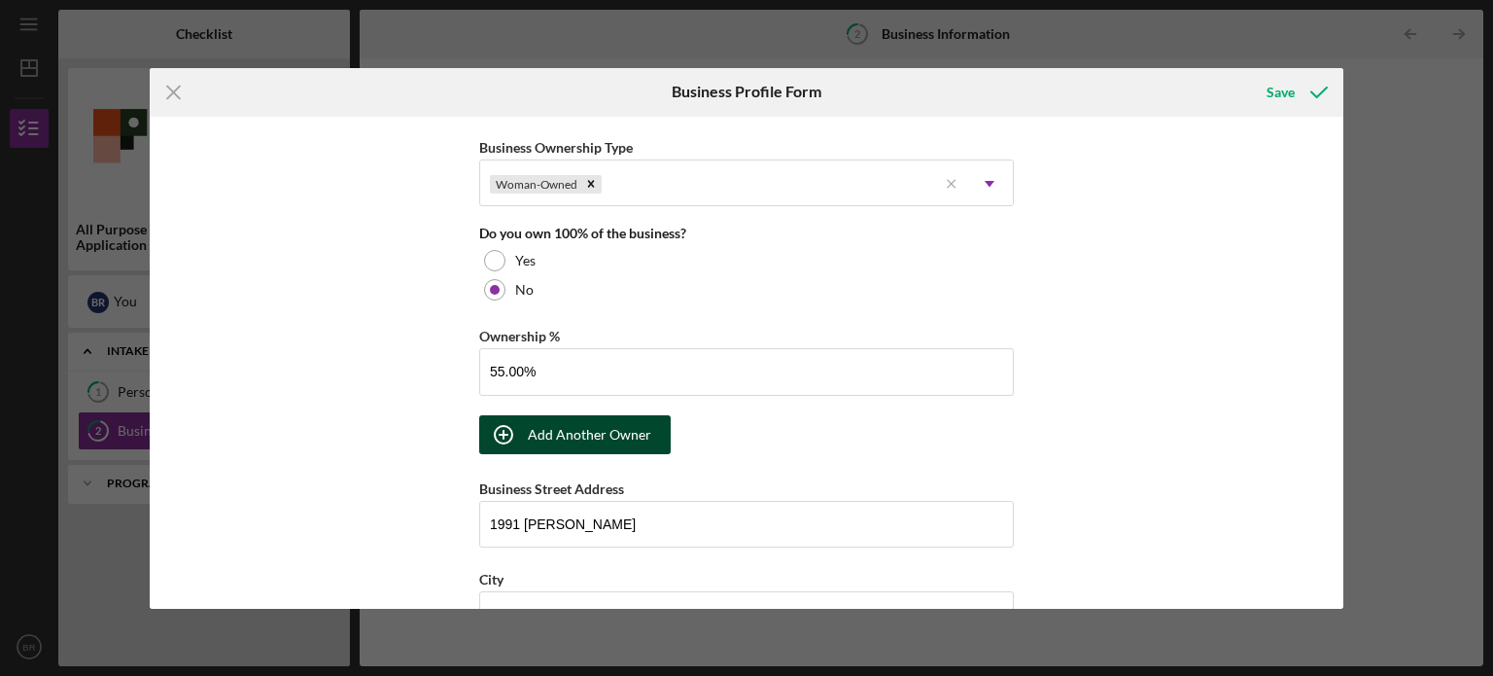
click at [568, 427] on div "Add Another Owner" at bounding box center [589, 434] width 123 height 39
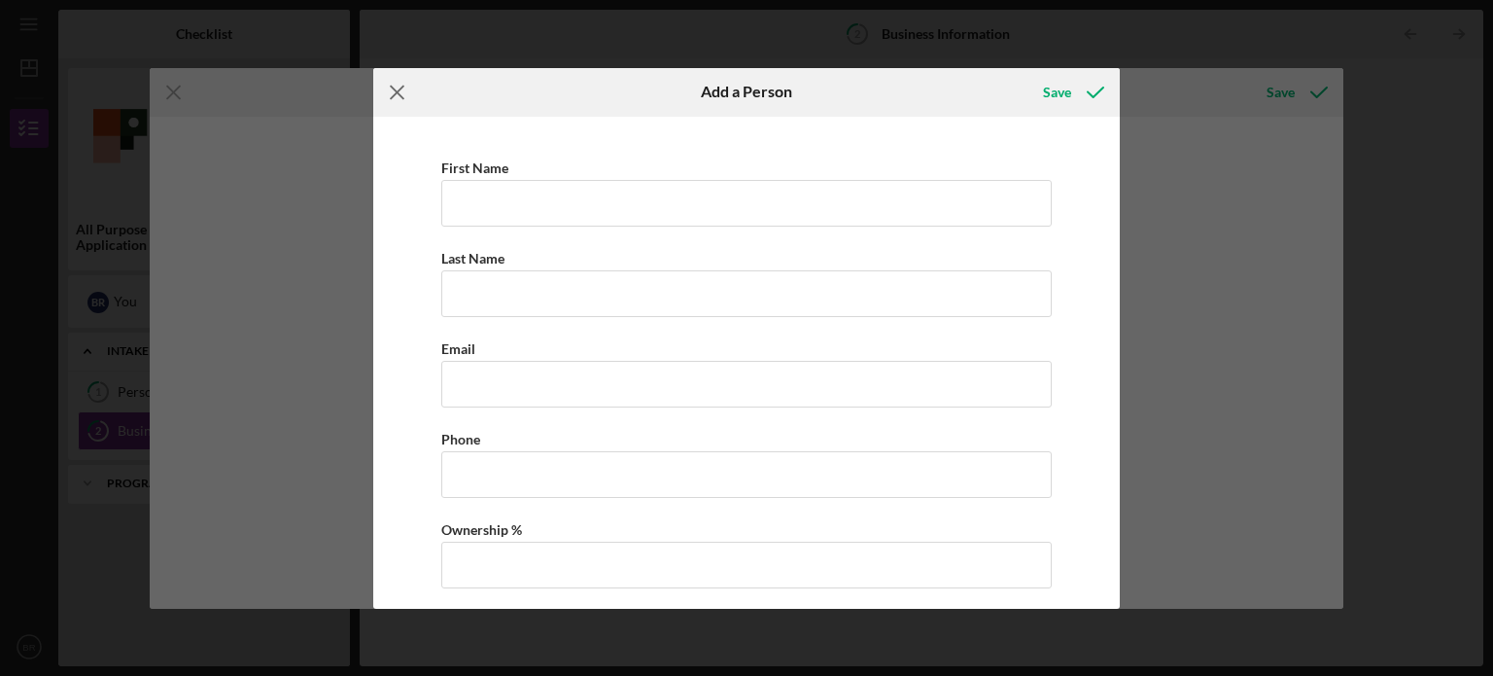
click at [395, 91] on icon "Icon/Menu Close" at bounding box center [397, 92] width 49 height 49
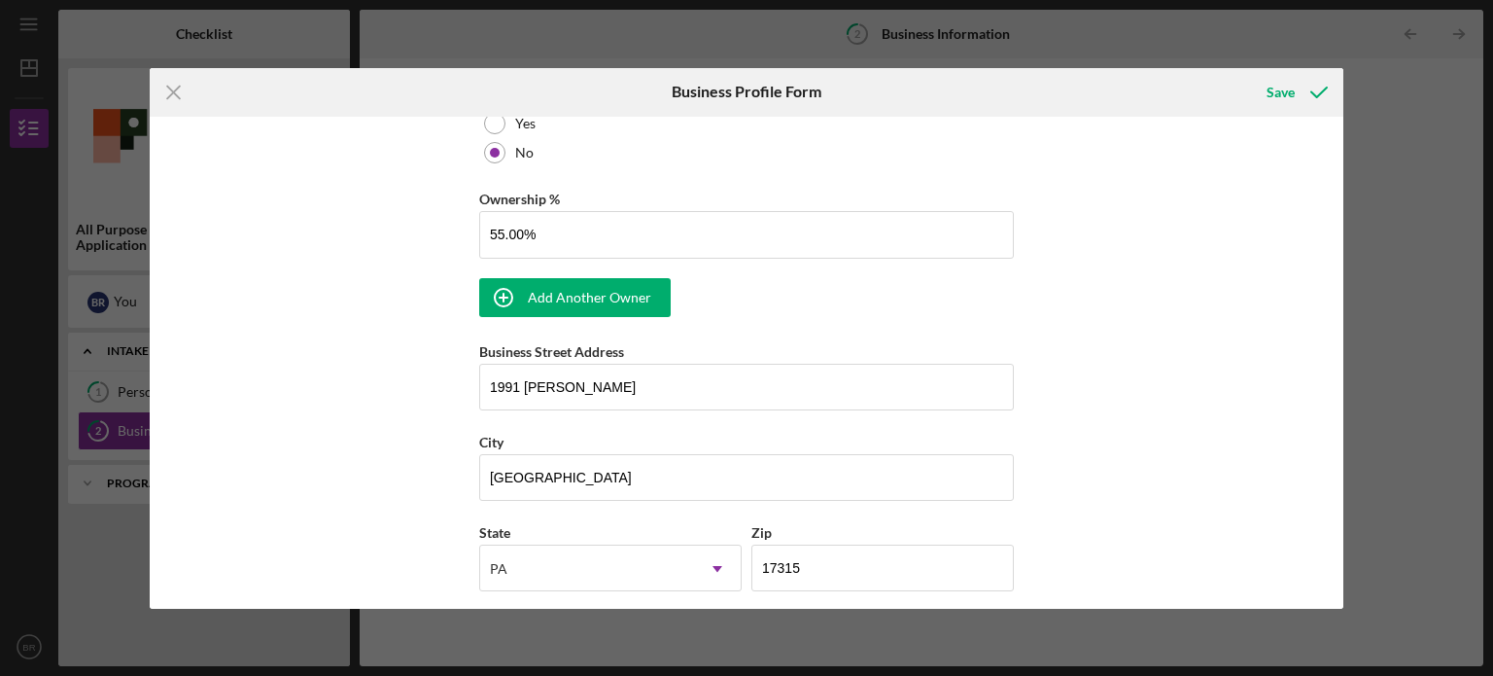
scroll to position [1091, 0]
click at [620, 308] on div "Add Another Owner" at bounding box center [589, 299] width 123 height 39
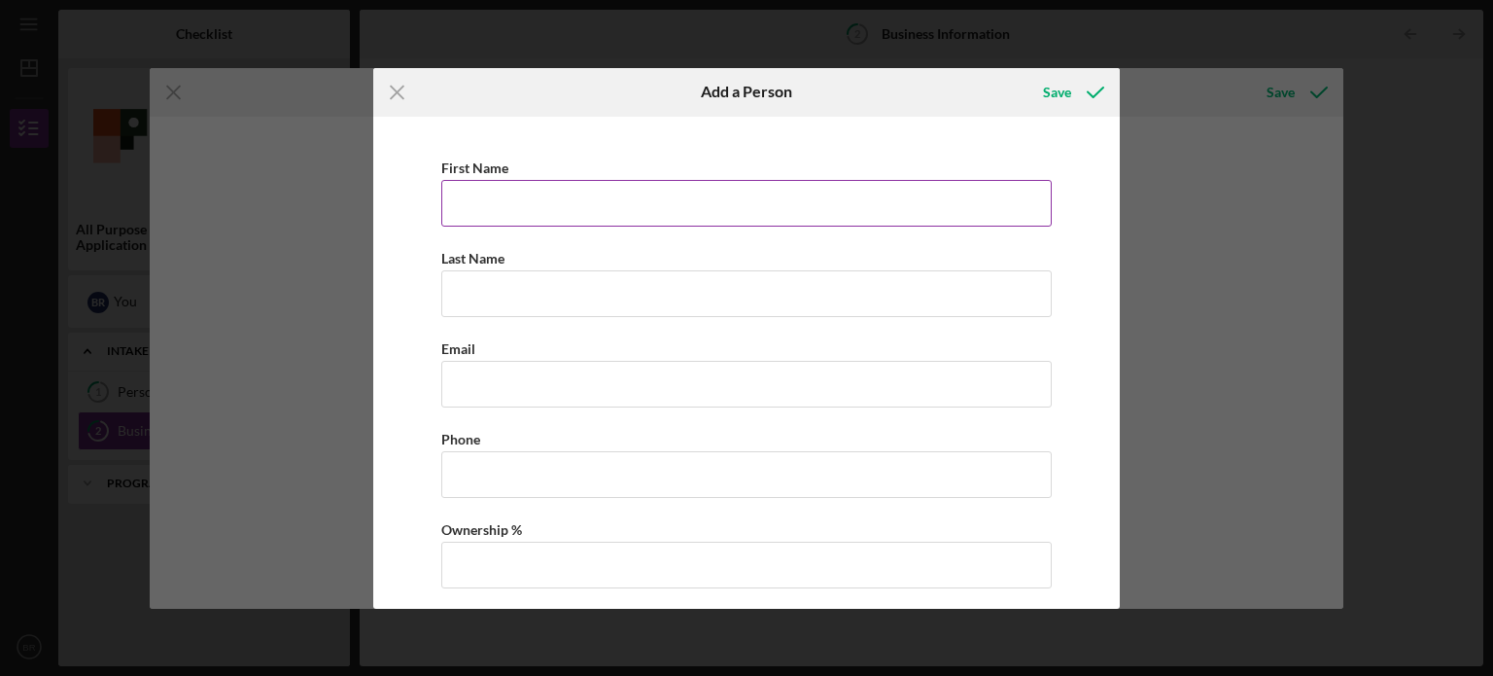
click at [544, 211] on input "First Name" at bounding box center [746, 203] width 611 height 47
type input "[PERSON_NAME]"
type input "[EMAIL_ADDRESS][DOMAIN_NAME]"
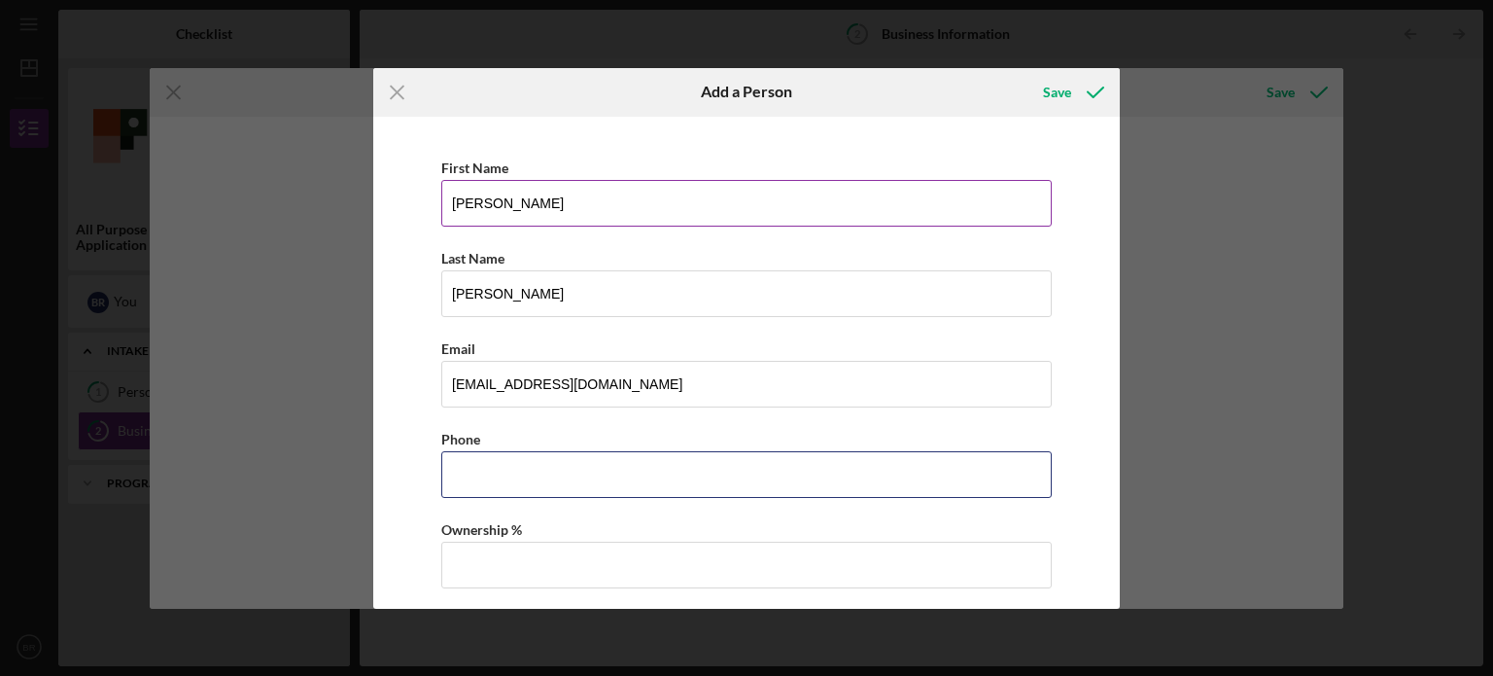
type input "[PHONE_NUMBER]"
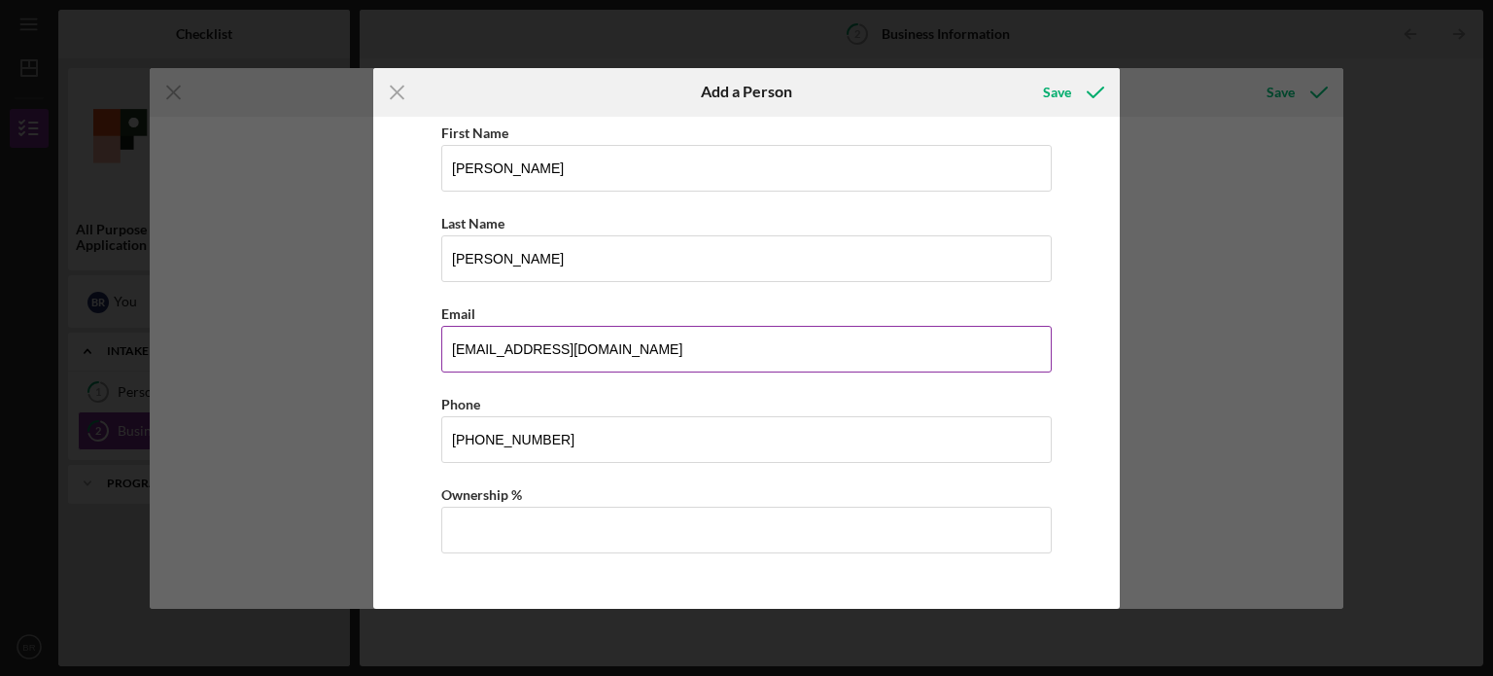
click at [548, 349] on input "[EMAIL_ADDRESS][DOMAIN_NAME]" at bounding box center [746, 349] width 611 height 47
drag, startPoint x: 539, startPoint y: 347, endPoint x: 368, endPoint y: 361, distance: 171.7
click at [368, 361] on div "Icon/Menu Close Add a Person Save First Name [PERSON_NAME] Last Name [PERSON_NA…" at bounding box center [746, 338] width 1493 height 676
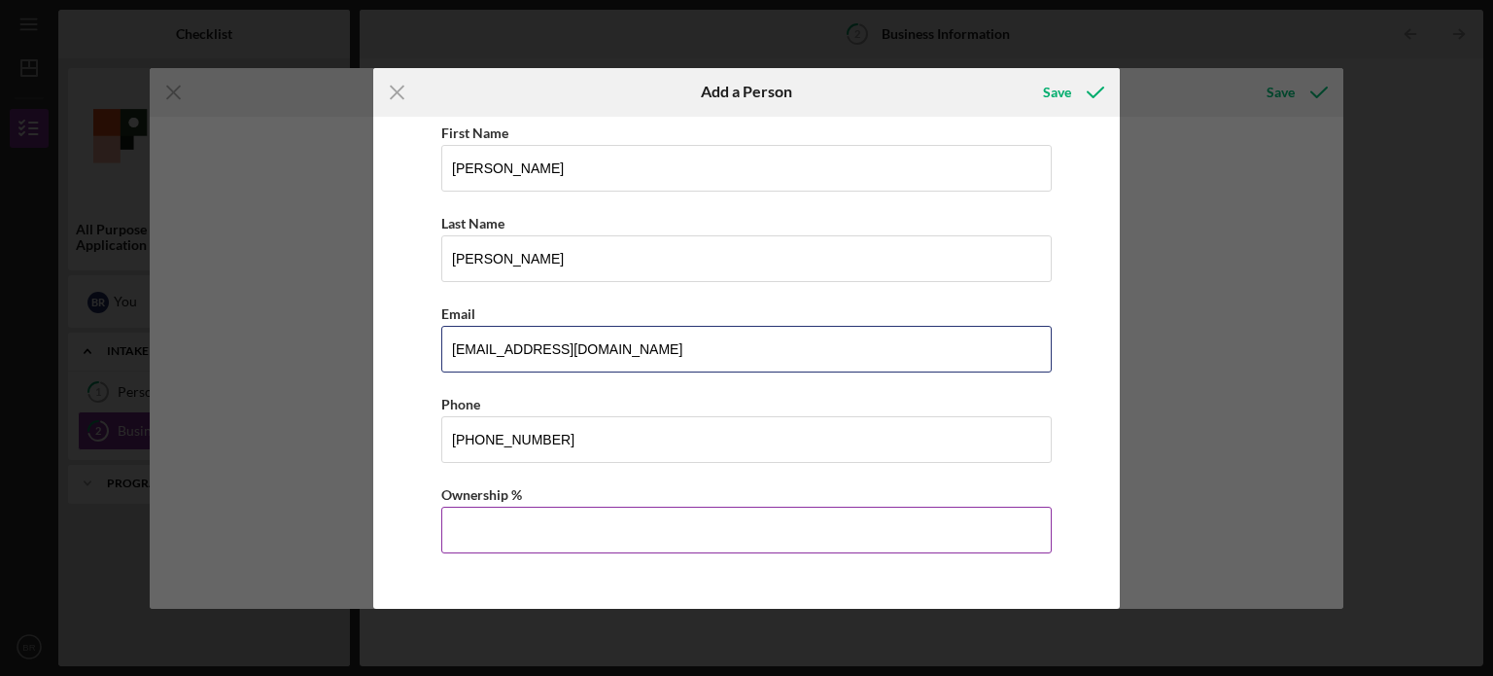
type input "[EMAIL_ADDRESS][DOMAIN_NAME]"
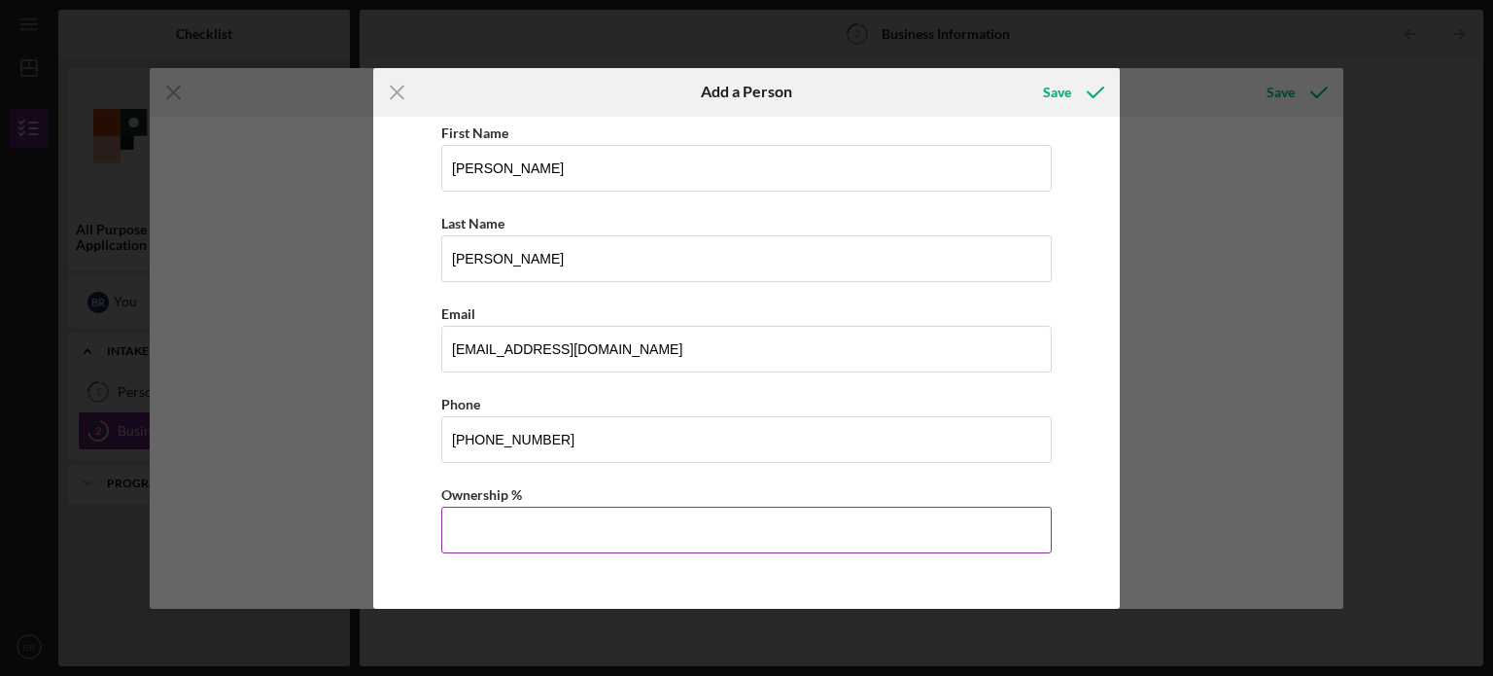
click at [560, 512] on input "Ownership %" at bounding box center [746, 530] width 611 height 47
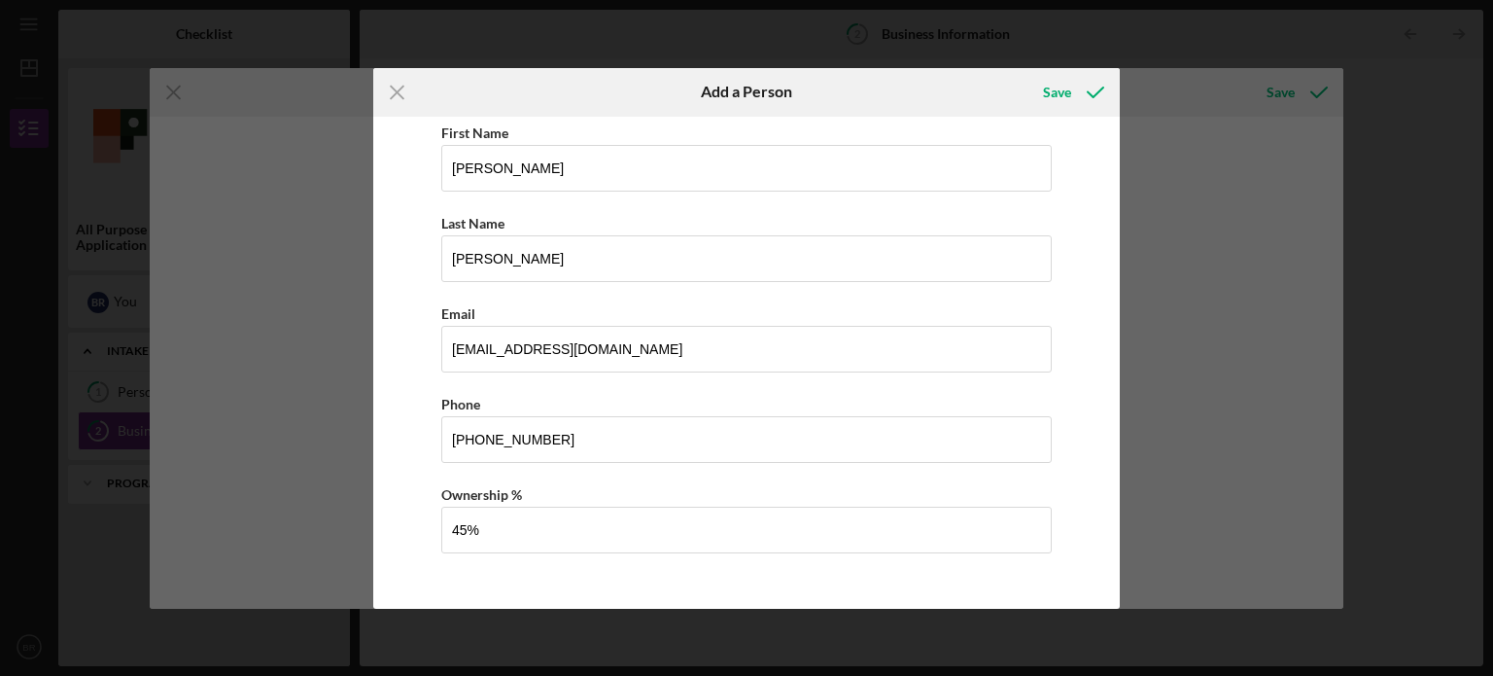
type input "45.00%"
click at [1057, 112] on div "Save" at bounding box center [1072, 92] width 96 height 49
click at [1058, 102] on div "Save" at bounding box center [1057, 92] width 28 height 39
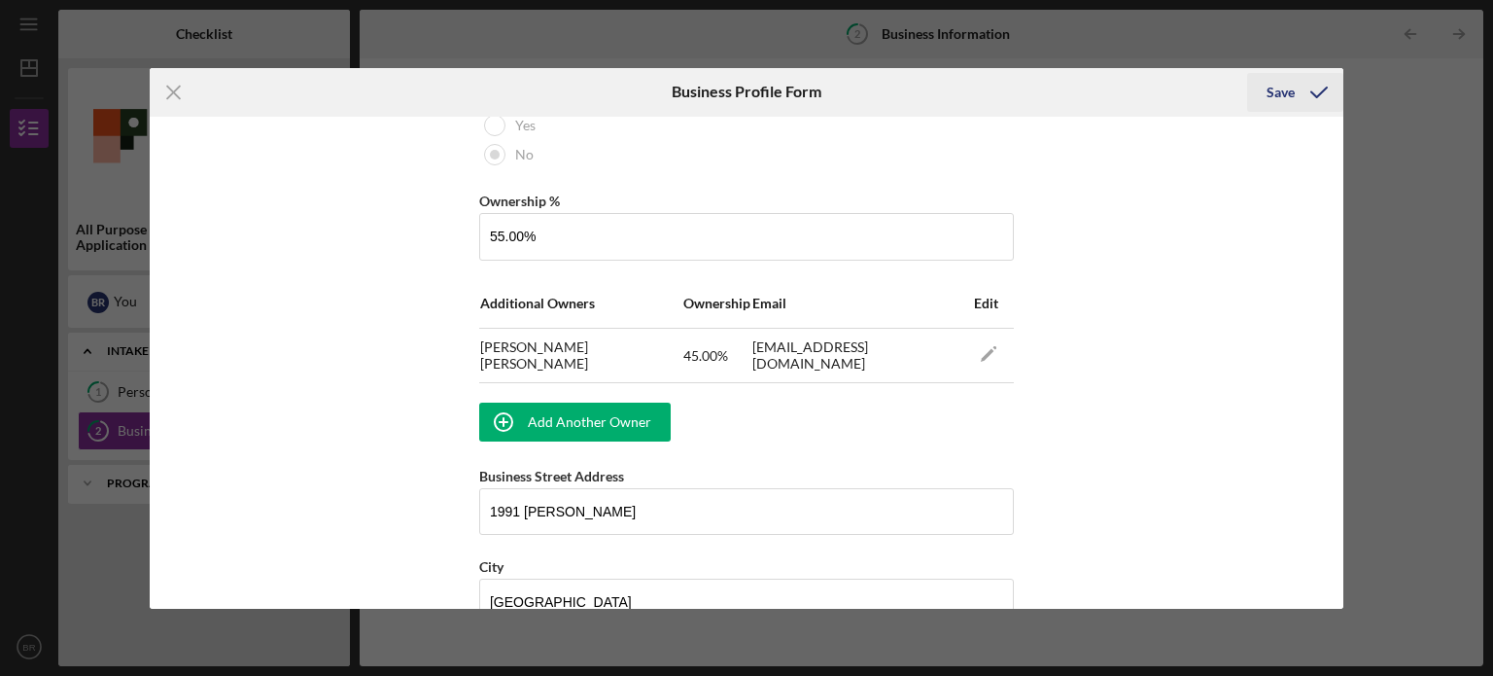
click at [1298, 102] on icon "submit" at bounding box center [1319, 92] width 49 height 49
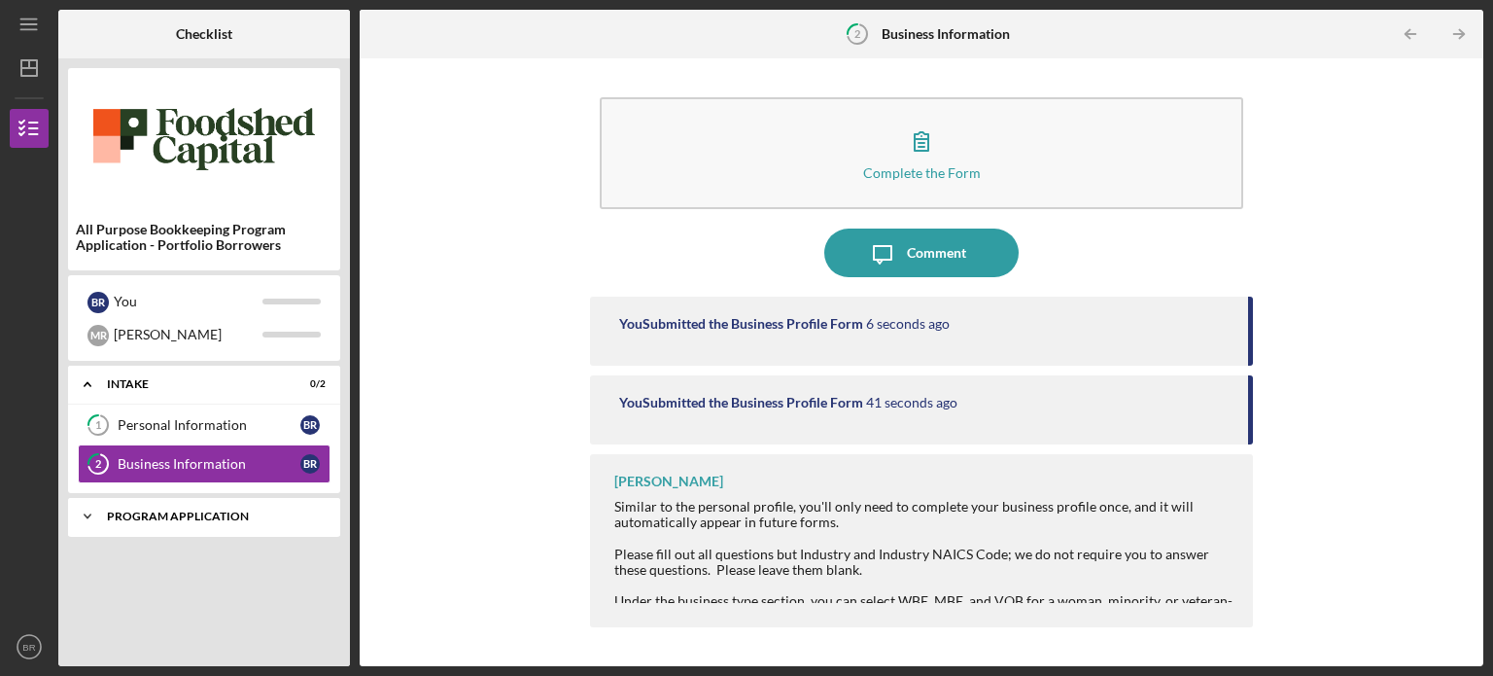
click at [230, 522] on div "Icon/Expander Program Application 0 / 5" at bounding box center [204, 516] width 272 height 39
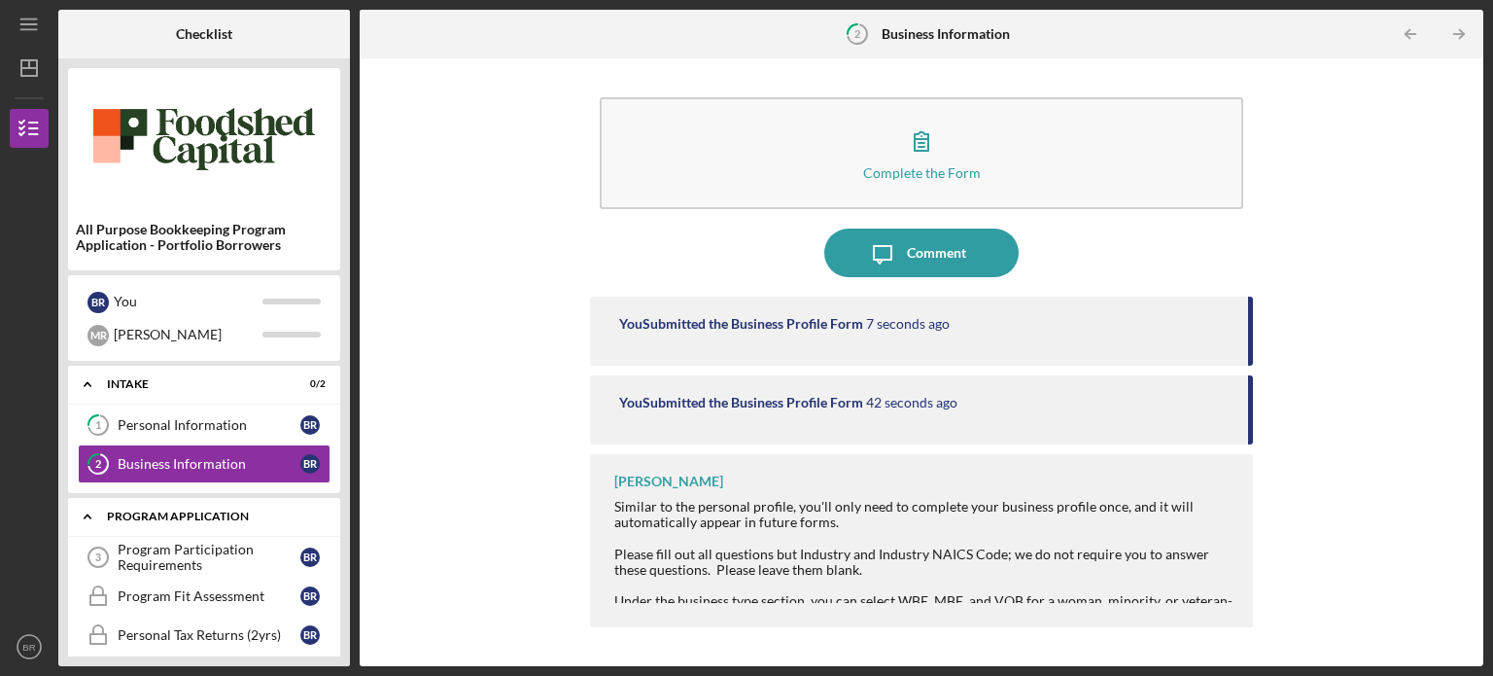
scroll to position [91, 0]
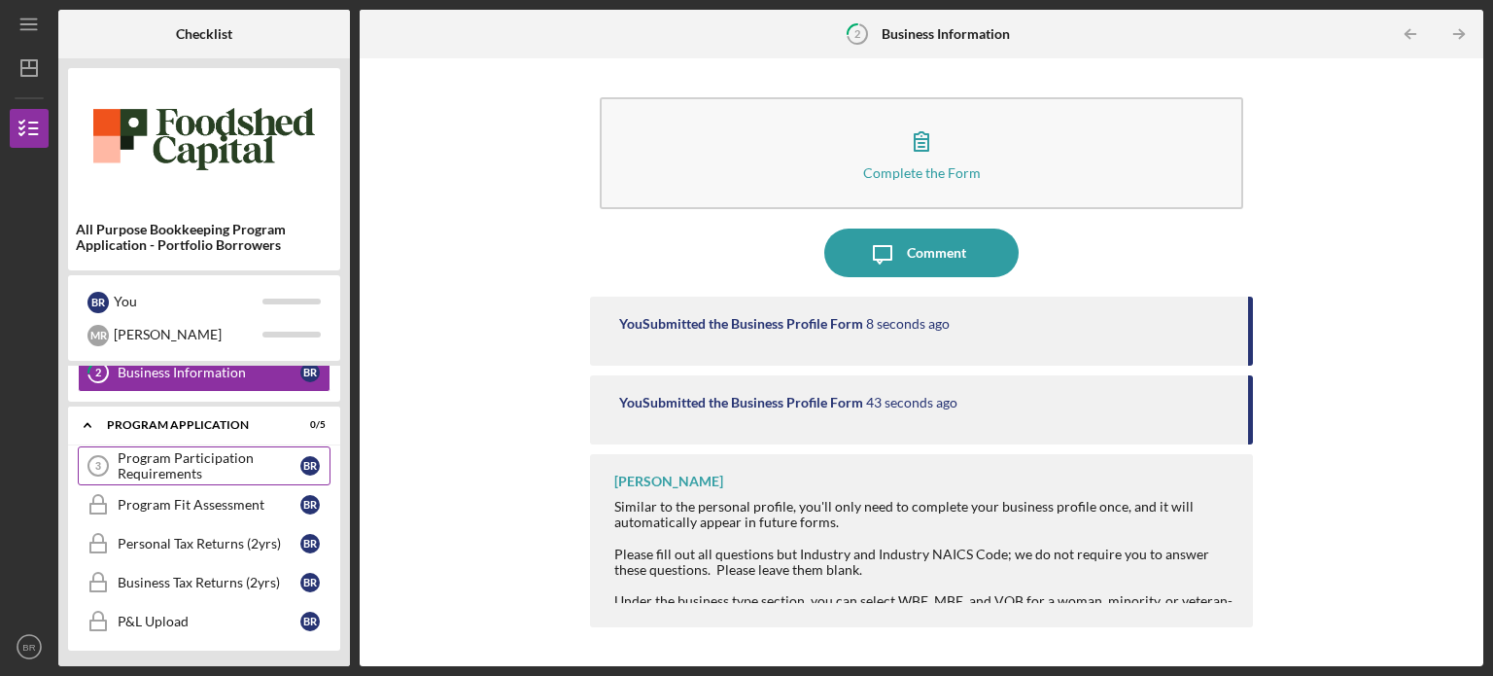
click at [214, 473] on div "Program Participation Requirements" at bounding box center [209, 465] width 183 height 31
